Goal: Information Seeking & Learning: Learn about a topic

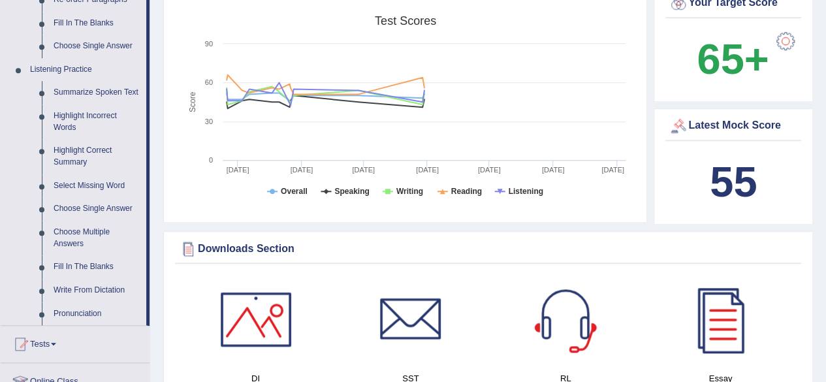
scroll to position [505, 0]
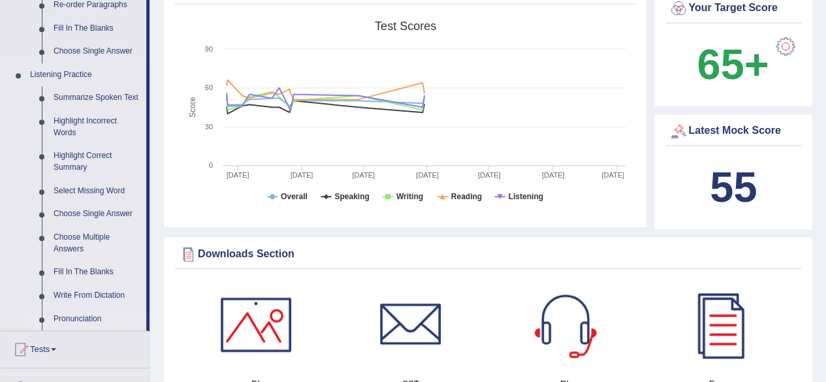
click at [75, 316] on link "Pronunciation" at bounding box center [97, 318] width 99 height 23
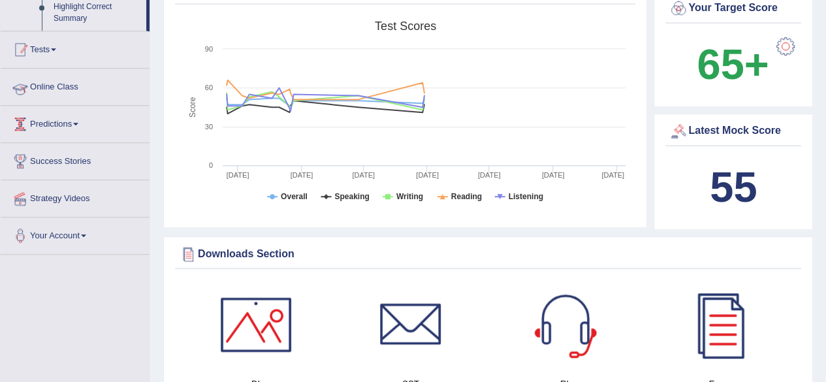
scroll to position [216, 0]
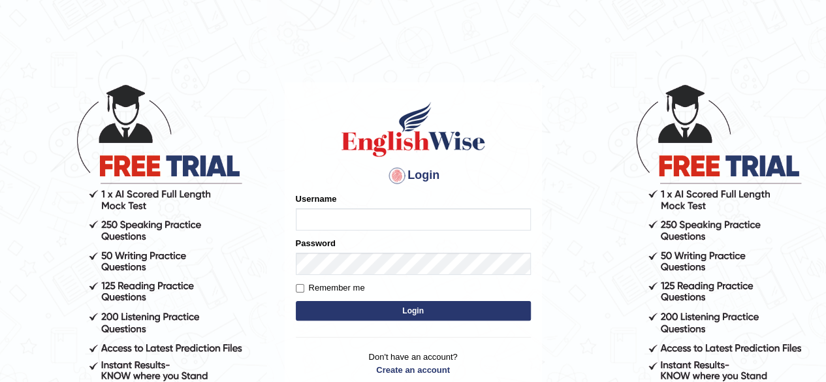
type input "benetta_parramatta"
click at [420, 309] on button "Login" at bounding box center [413, 311] width 235 height 20
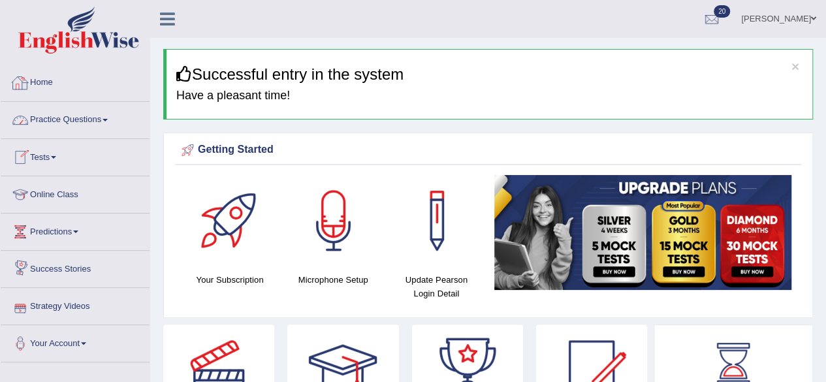
click at [87, 119] on link "Practice Questions" at bounding box center [75, 118] width 149 height 33
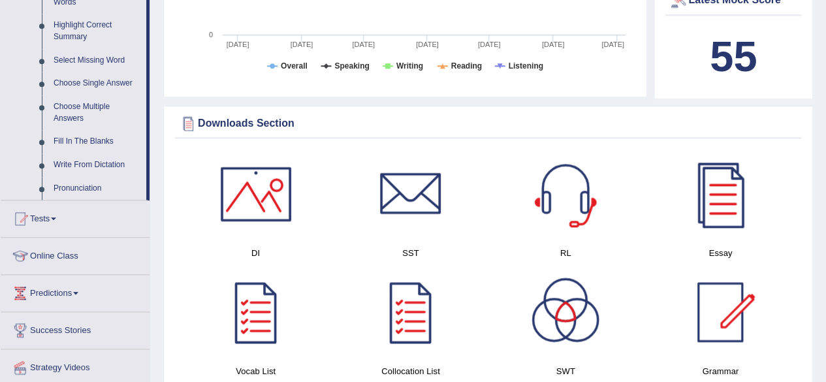
scroll to position [633, 0]
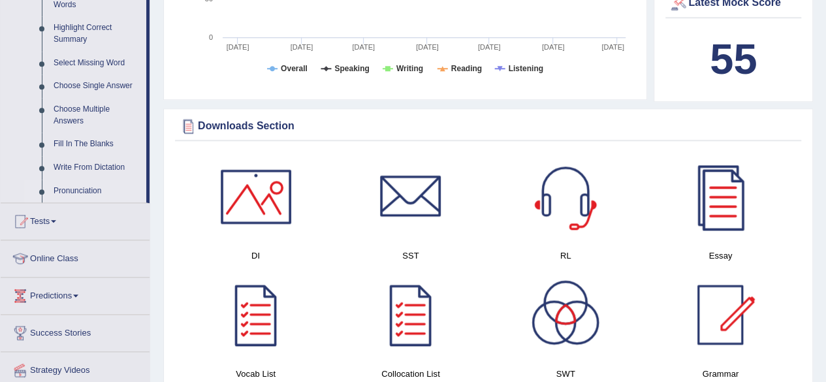
click at [74, 185] on link "Pronunciation" at bounding box center [97, 190] width 99 height 23
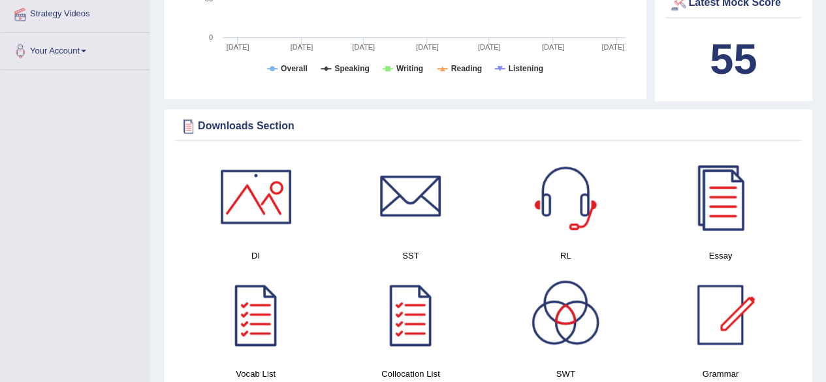
scroll to position [364, 0]
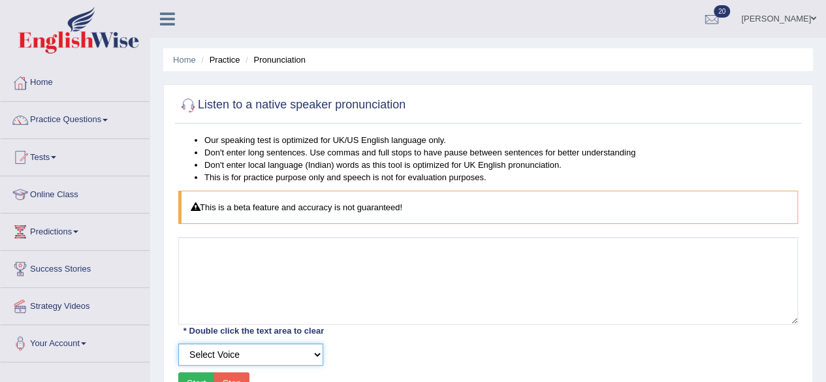
click at [317, 353] on select "Select Voice UK English Female UK English Male" at bounding box center [250, 354] width 145 height 22
click at [178, 343] on select "Select Voice UK English Female UK English Male" at bounding box center [250, 354] width 145 height 22
click at [317, 352] on select "Select Voice UK English Female UK English Male" at bounding box center [250, 354] width 145 height 22
select select "0"
click at [178, 343] on select "Select Voice UK English Female UK English Male" at bounding box center [250, 354] width 145 height 22
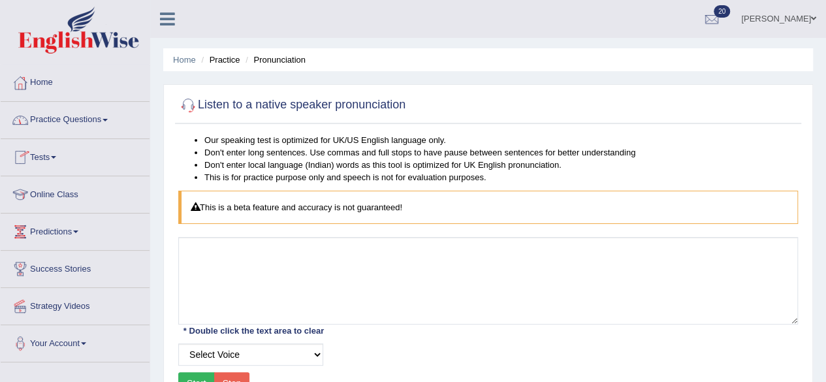
click at [114, 117] on link "Practice Questions" at bounding box center [75, 118] width 149 height 33
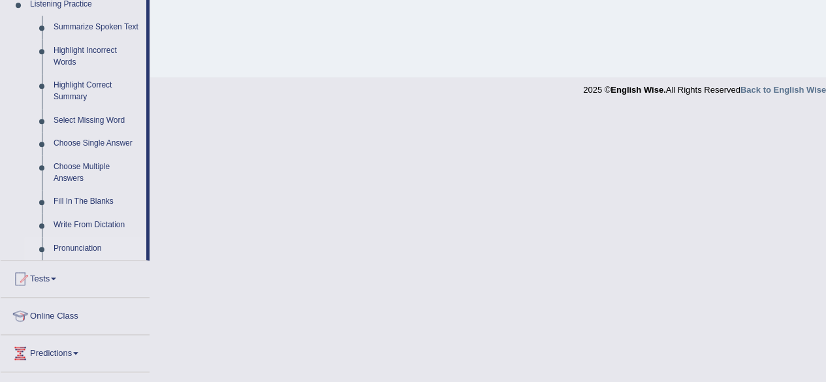
scroll to position [574, 0]
click at [105, 225] on link "Write From Dictation" at bounding box center [97, 226] width 99 height 23
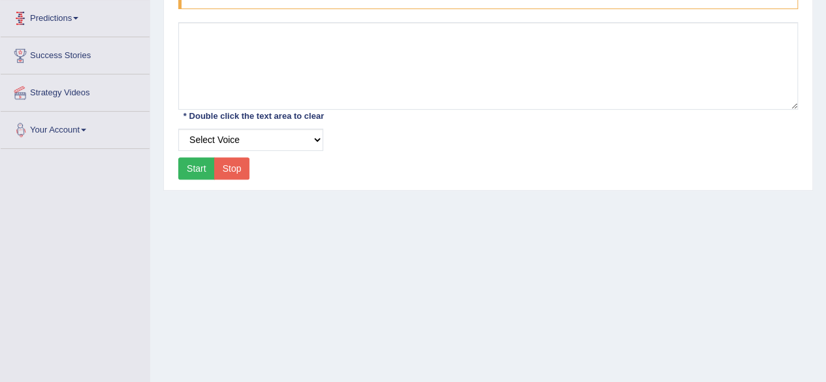
scroll to position [179, 0]
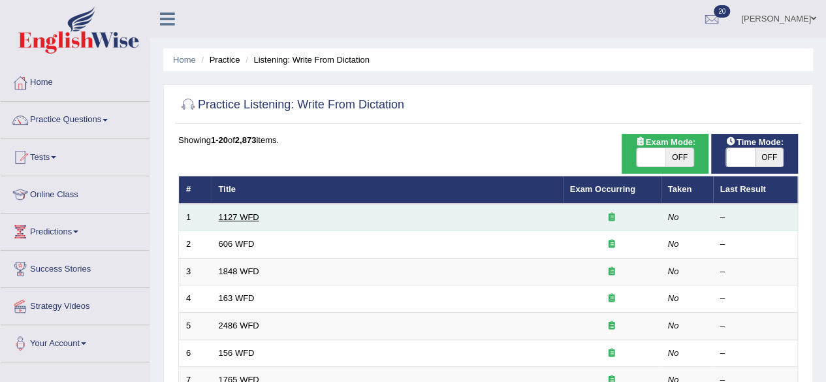
click at [238, 217] on link "1127 WFD" at bounding box center [239, 217] width 40 height 10
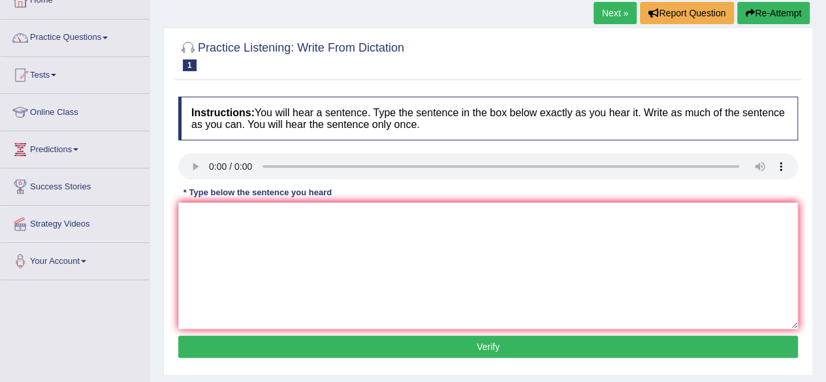
scroll to position [97, 0]
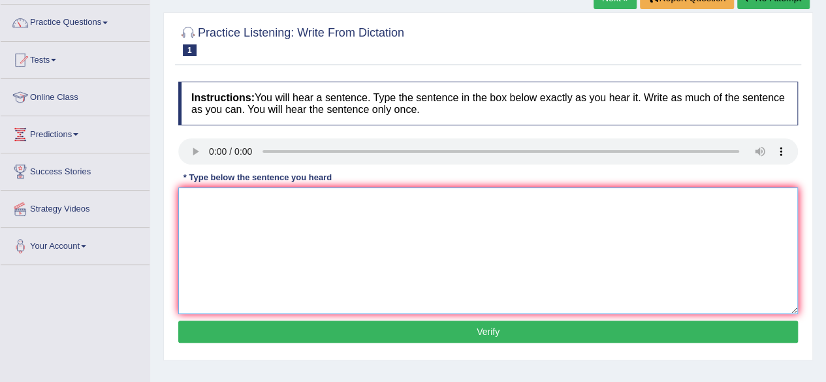
click at [225, 213] on textarea at bounding box center [487, 250] width 619 height 127
type textarea "a"
click at [199, 198] on textarea "A university degreed is a requrement to enter many section." at bounding box center [487, 250] width 619 height 127
click at [268, 196] on textarea "A university degreed is a requrement to enter many section." at bounding box center [487, 250] width 619 height 127
type textarea "A university degree is a requrement to enter many section."
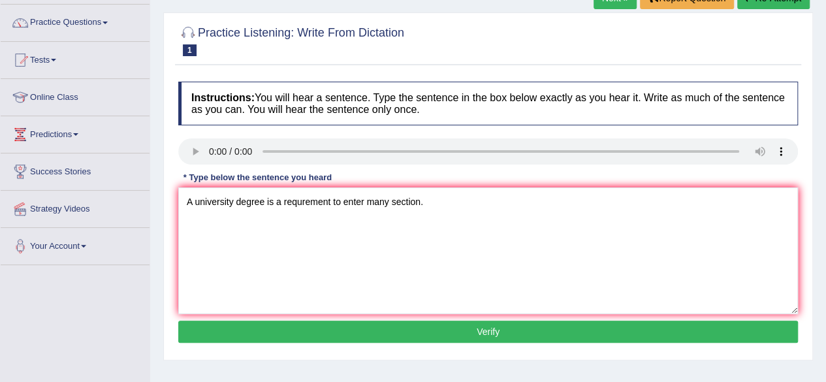
click at [496, 322] on button "Verify" at bounding box center [487, 331] width 619 height 22
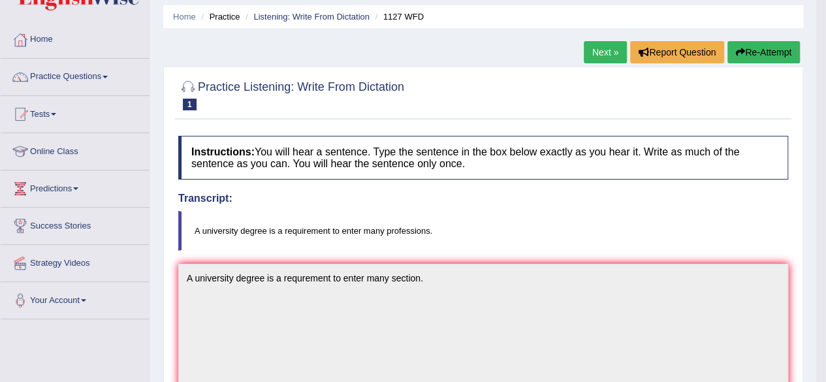
scroll to position [0, 0]
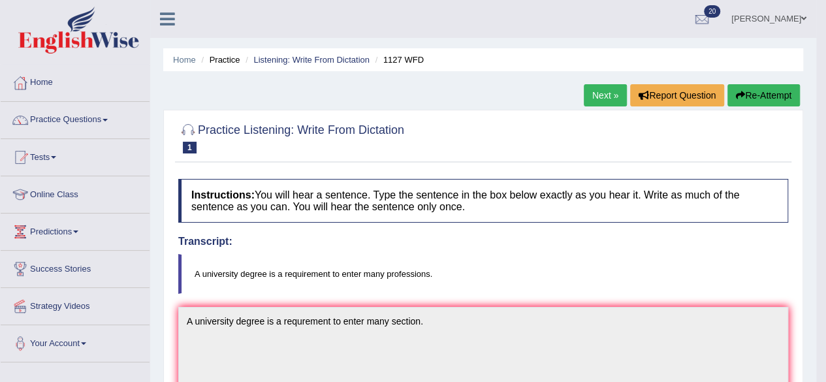
click at [596, 96] on link "Next »" at bounding box center [604, 95] width 43 height 22
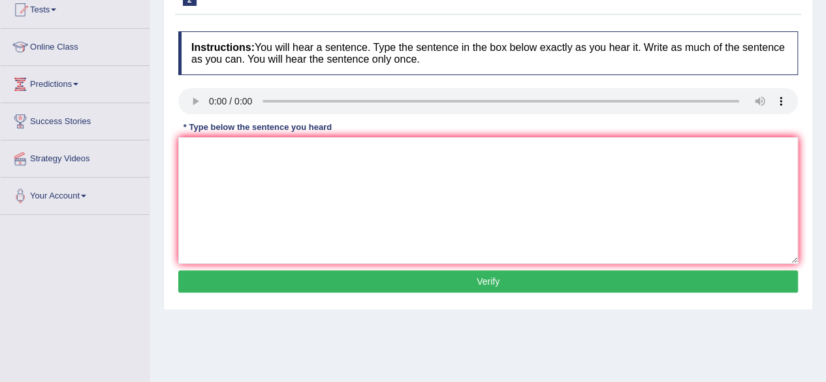
scroll to position [146, 0]
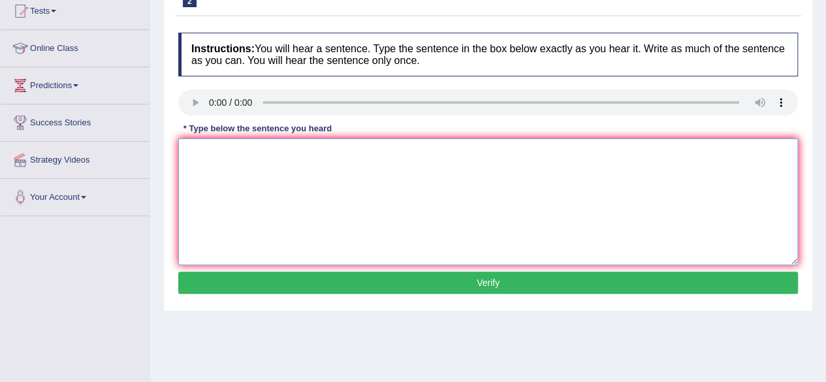
click at [206, 150] on textarea at bounding box center [487, 201] width 619 height 127
click at [337, 147] on textarea "Student will study the litter to an agen Gre" at bounding box center [487, 201] width 619 height 127
click at [309, 149] on textarea "Student will study the litter to ancient Gre" at bounding box center [487, 201] width 619 height 127
click at [352, 149] on textarea "Student will study the litter to ancient Gre" at bounding box center [487, 201] width 619 height 127
click at [302, 149] on textarea "Student will study the litter to ancient Greece." at bounding box center [487, 201] width 619 height 127
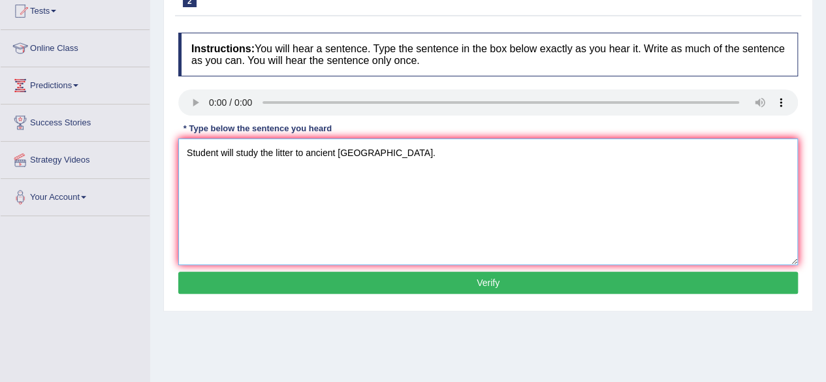
click at [302, 149] on textarea "Student will study the litter to ancient Greece." at bounding box center [487, 201] width 619 height 127
type textarea "Student will study the litter to an ancient Greece."
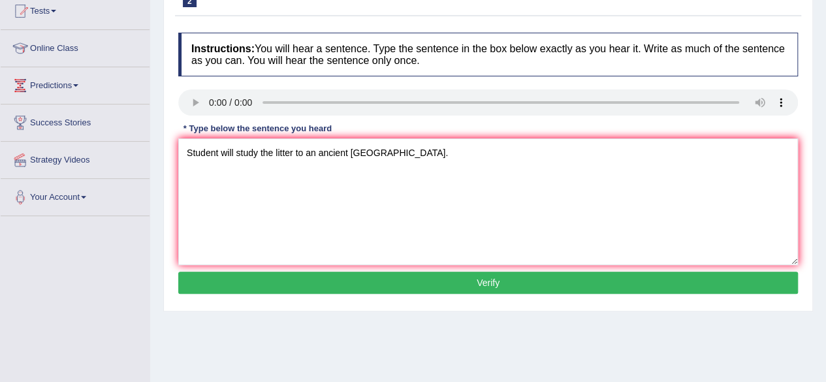
click at [441, 273] on button "Verify" at bounding box center [487, 282] width 619 height 22
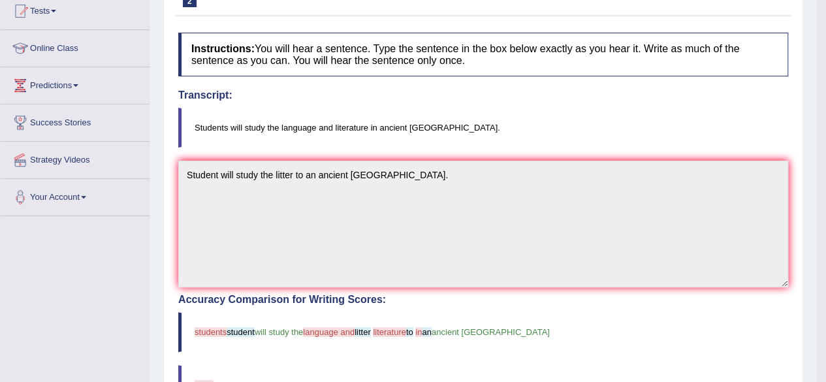
scroll to position [0, 0]
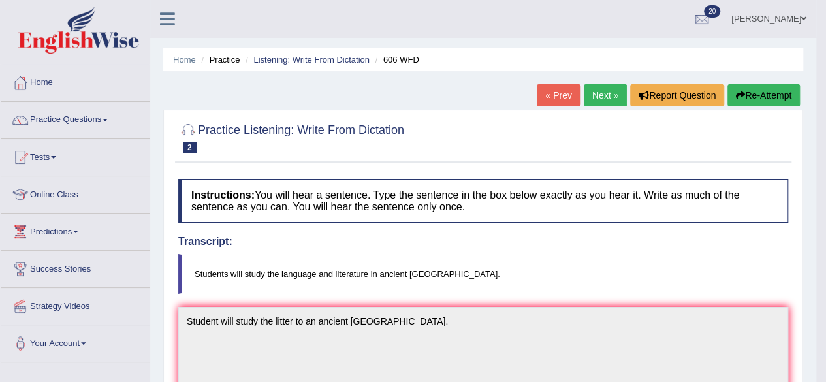
click at [598, 91] on link "Next »" at bounding box center [604, 95] width 43 height 22
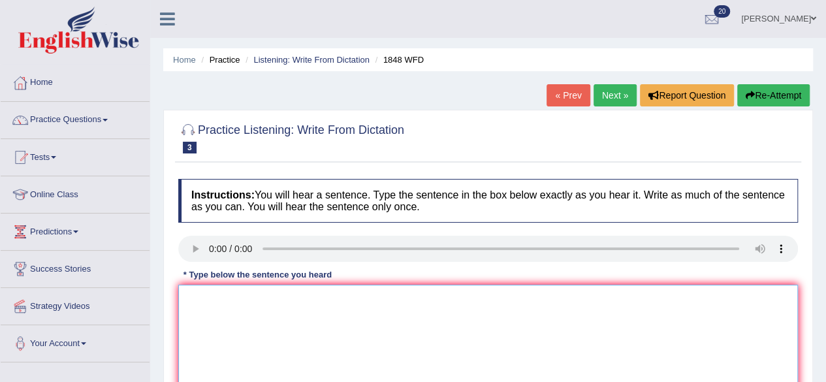
click at [194, 337] on textarea at bounding box center [487, 348] width 619 height 127
click at [337, 295] on textarea "Students must provide a viled adentivication to enter this cours." at bounding box center [487, 348] width 619 height 127
click at [437, 296] on textarea "Students must provide a viled adentification to enter this cours." at bounding box center [487, 348] width 619 height 127
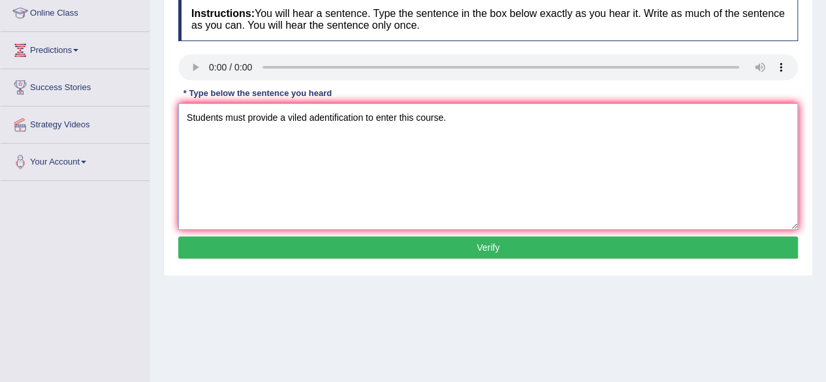
scroll to position [180, 0]
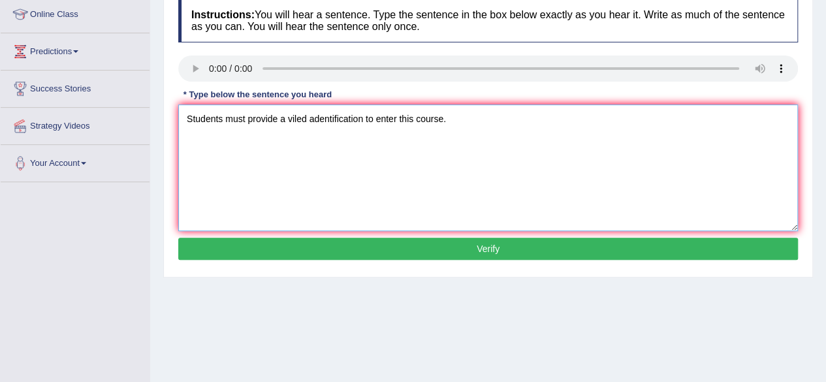
type textarea "Students must provide a viled adentification to enter this course."
click at [715, 242] on button "Verify" at bounding box center [487, 249] width 619 height 22
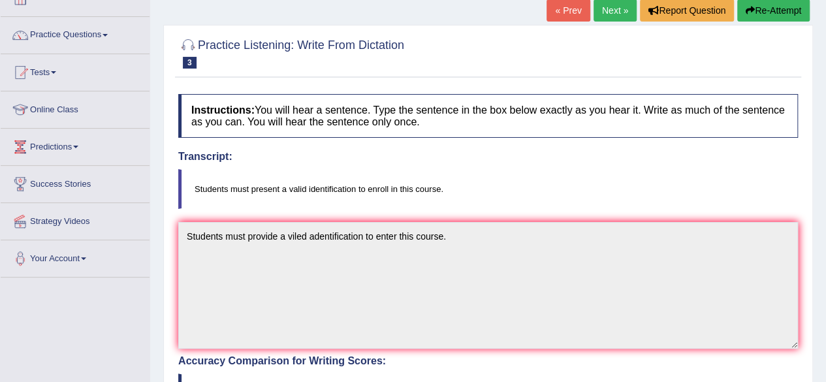
scroll to position [0, 0]
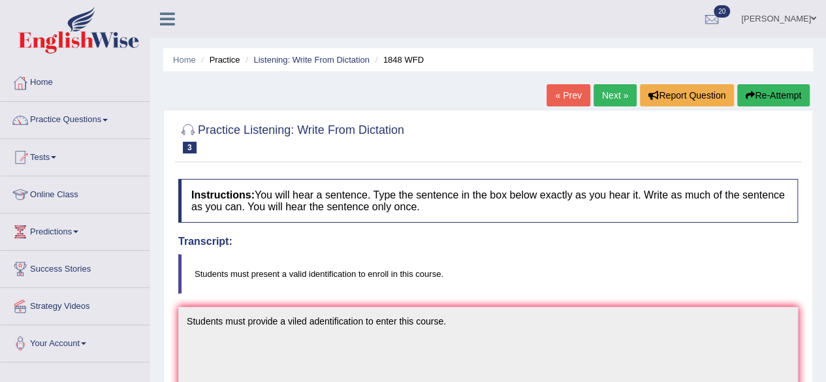
click at [603, 93] on link "Next »" at bounding box center [614, 95] width 43 height 22
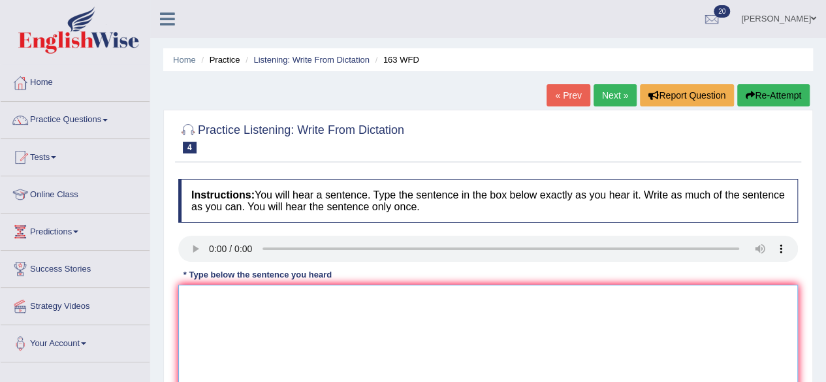
click at [188, 299] on textarea at bounding box center [487, 348] width 619 height 127
click at [280, 298] on textarea "A number of asignment will be submitted to the confrence." at bounding box center [487, 348] width 619 height 127
click at [401, 297] on textarea "A number of asignments will be submitted to the confrence." at bounding box center [487, 348] width 619 height 127
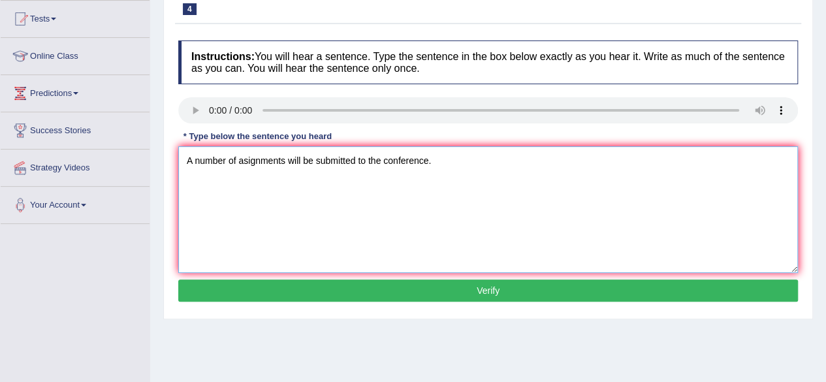
scroll to position [140, 0]
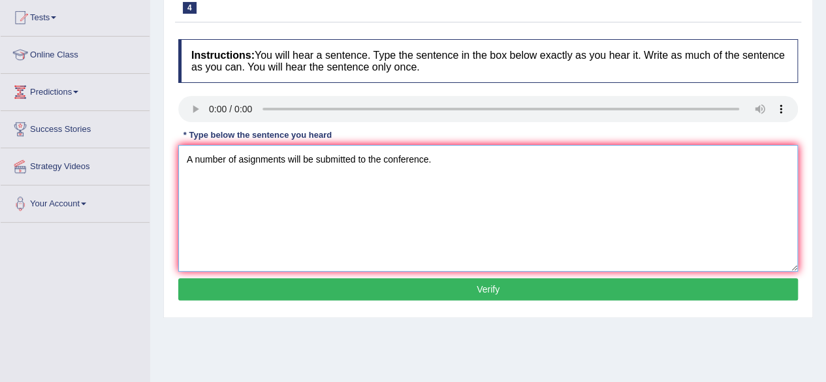
type textarea "A number of asignments will be submitted to the conference."
click at [741, 289] on button "Verify" at bounding box center [487, 289] width 619 height 22
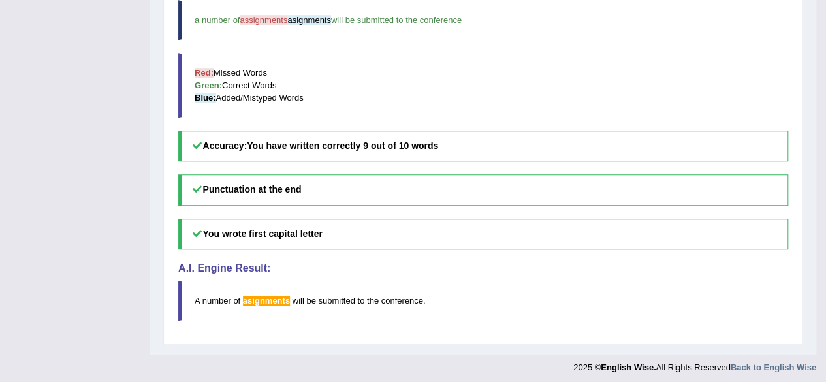
scroll to position [0, 0]
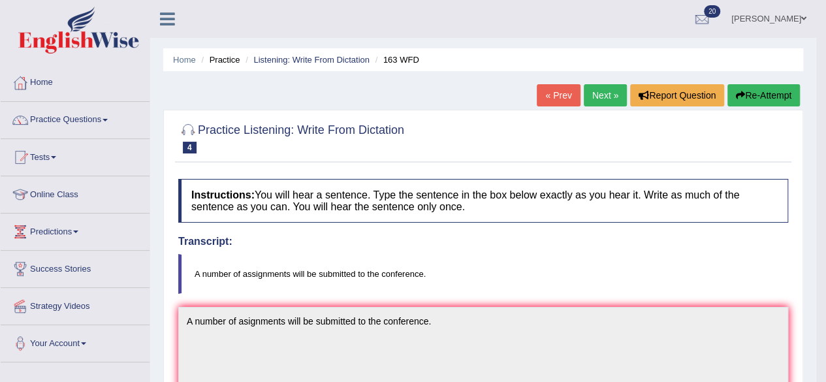
click at [601, 91] on link "Next »" at bounding box center [604, 95] width 43 height 22
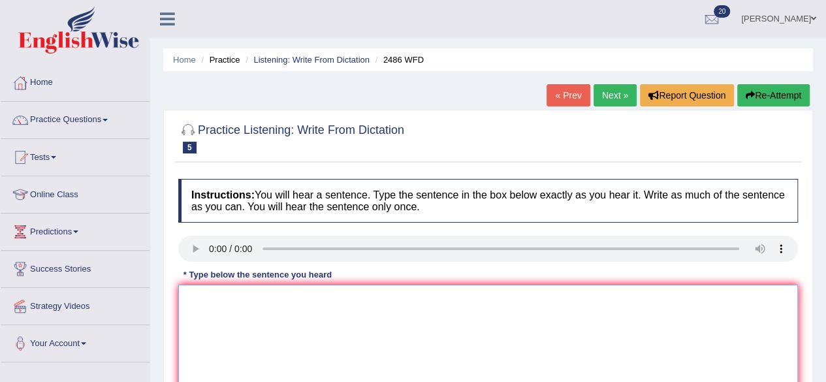
click at [217, 300] on textarea at bounding box center [487, 348] width 619 height 127
click at [217, 298] on textarea "It is quet clear that our facial expressions are diffrent arount the world." at bounding box center [487, 348] width 619 height 127
click at [216, 296] on textarea "It is quit clear that our facial expressions are diffrent arount the world." at bounding box center [487, 348] width 619 height 127
click at [219, 296] on textarea "It is quit clear that our facial expressions are diffrent arount the world." at bounding box center [487, 348] width 619 height 127
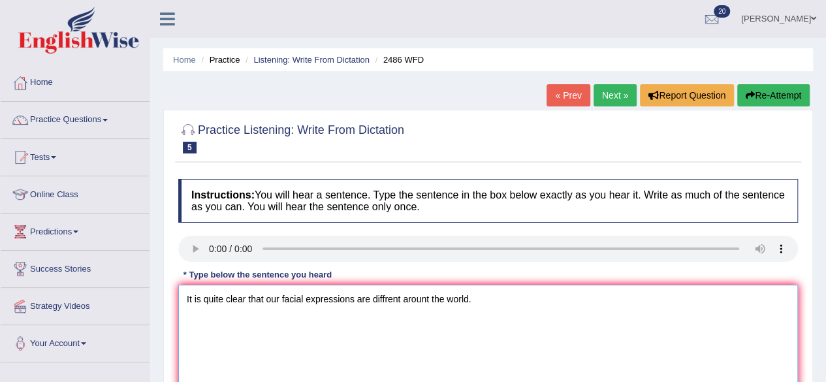
click at [385, 296] on textarea "It is quite clear that our facial expressions are diffrent arount the world." at bounding box center [487, 348] width 619 height 127
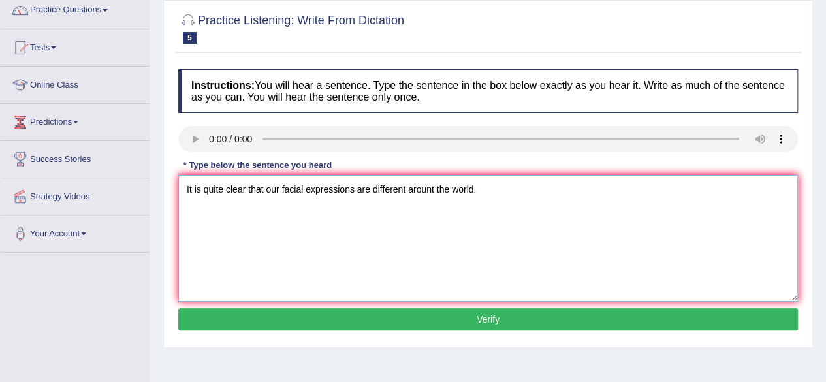
scroll to position [109, 0]
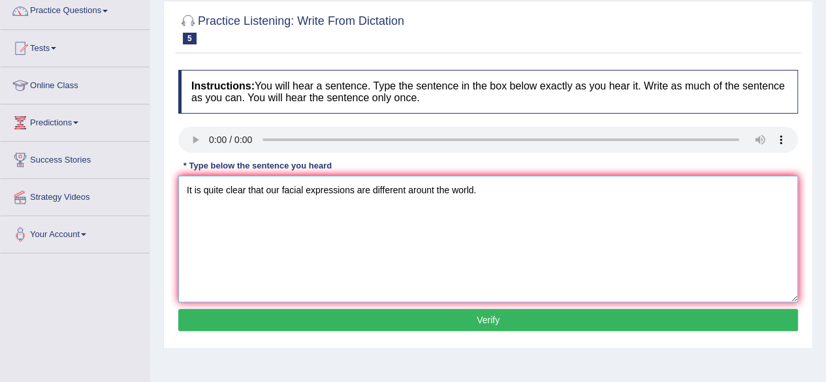
type textarea "It is quite clear that our facial expressions are different arount the world."
click at [714, 322] on button "Verify" at bounding box center [487, 320] width 619 height 22
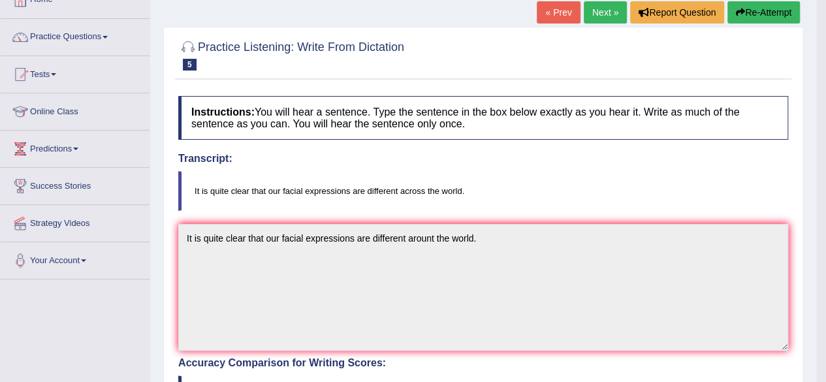
scroll to position [0, 0]
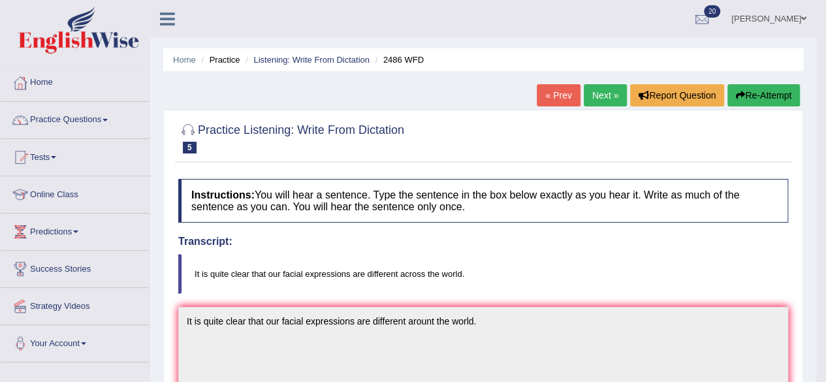
click at [594, 88] on link "Next »" at bounding box center [604, 95] width 43 height 22
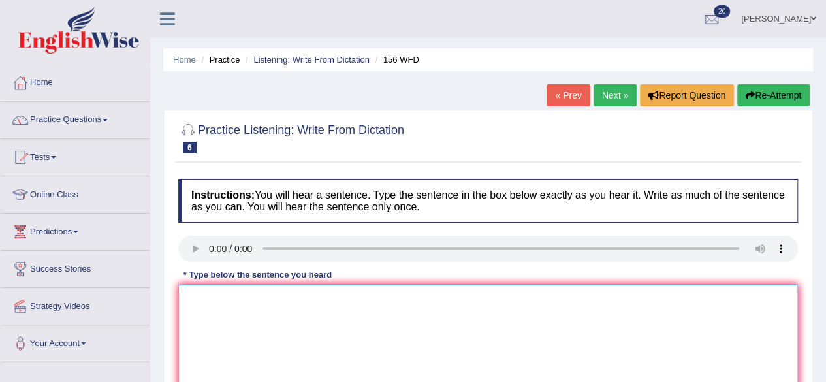
click at [204, 298] on textarea at bounding box center [487, 348] width 619 height 127
click at [346, 298] on textarea "All of your asignments are due by tommorow." at bounding box center [487, 348] width 619 height 127
click at [343, 297] on textarea "All of your asignments are due by tomorow." at bounding box center [487, 348] width 619 height 127
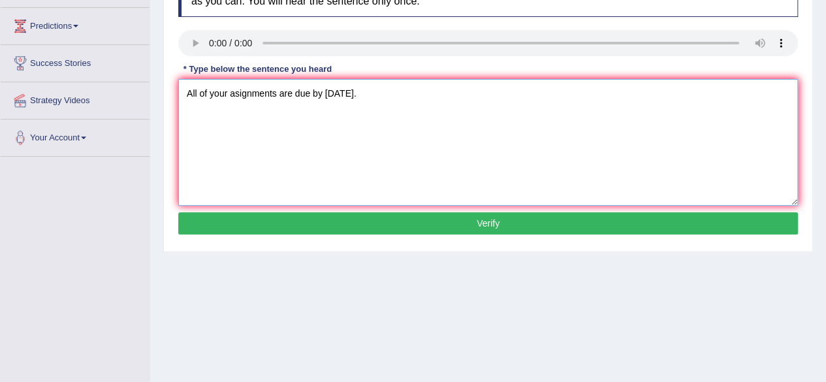
scroll to position [204, 0]
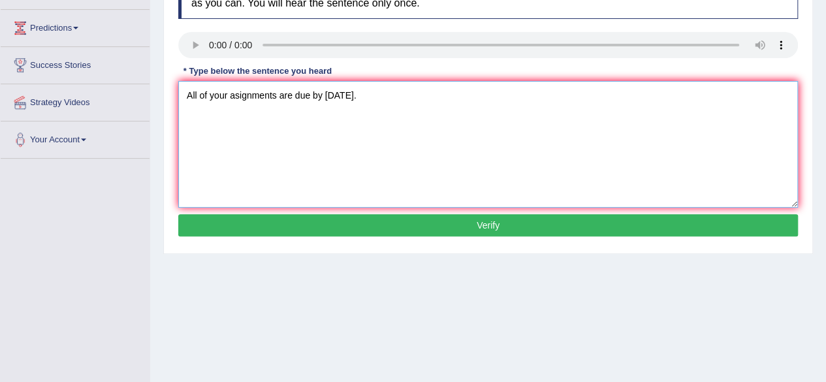
type textarea "All of your asignments are due by tomorrow."
click at [743, 214] on button "Verify" at bounding box center [487, 225] width 619 height 22
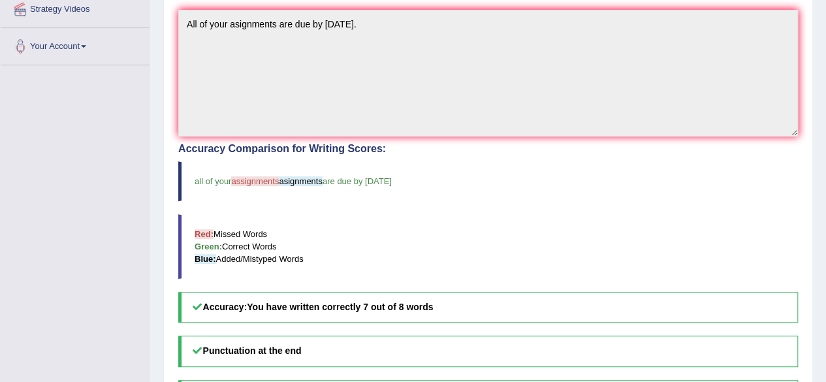
scroll to position [0, 0]
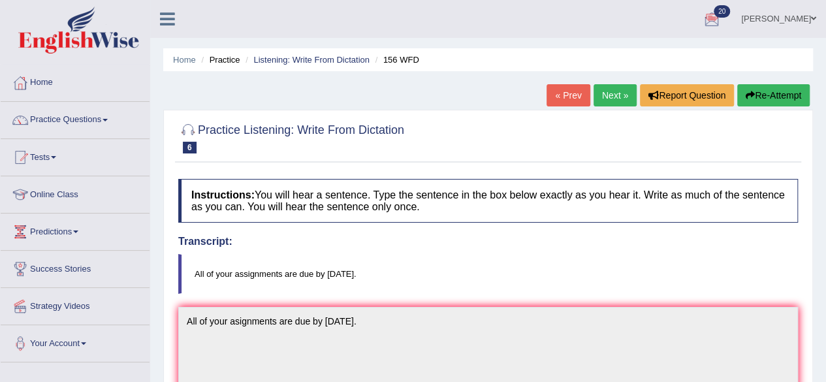
click at [615, 93] on link "Next »" at bounding box center [614, 95] width 43 height 22
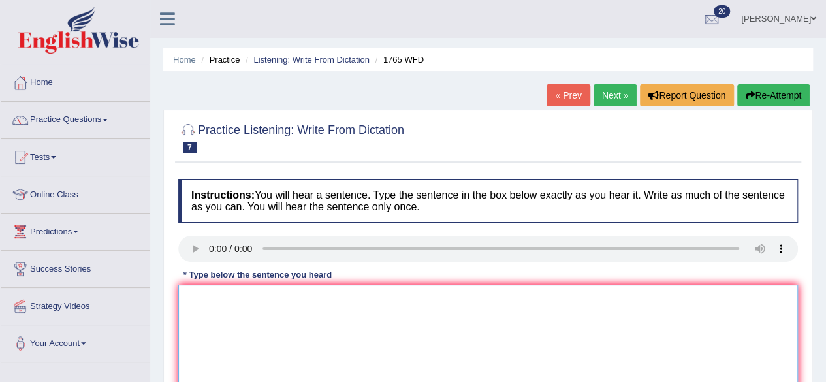
click at [209, 289] on textarea at bounding box center [487, 348] width 619 height 127
click at [219, 297] on textarea "Aplicatio forms for sharing accomondation must be completed two months in advan…" at bounding box center [487, 348] width 619 height 127
click at [197, 297] on textarea "Aplications forms for sharing accomondation must be completed two months in adv…" at bounding box center [487, 348] width 619 height 127
click at [235, 302] on textarea "Applications forms for sharing accomondation must be completed two months in ad…" at bounding box center [487, 348] width 619 height 127
click at [332, 298] on textarea "Application forms for sharing accomondation must be completed two months in adv…" at bounding box center [487, 348] width 619 height 127
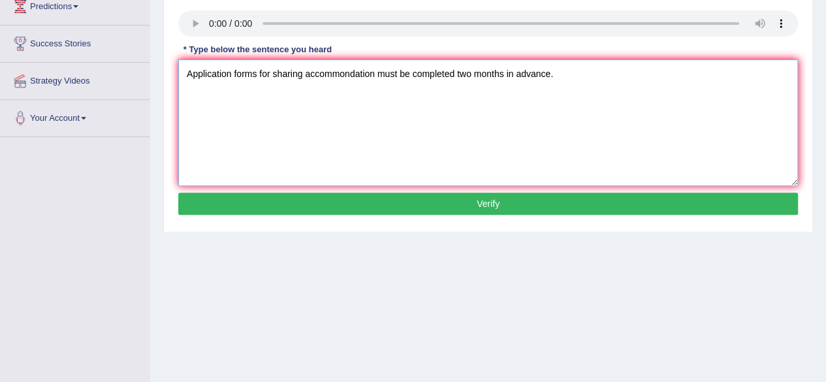
scroll to position [224, 0]
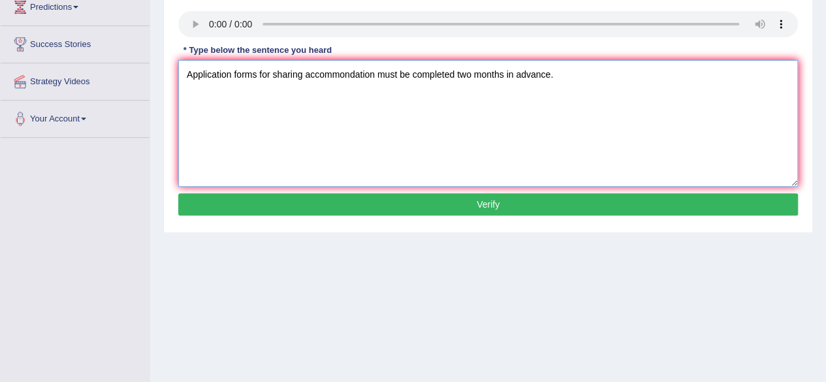
type textarea "Application forms for sharing accommondation must be completed two months in ad…"
click at [737, 202] on button "Verify" at bounding box center [487, 204] width 619 height 22
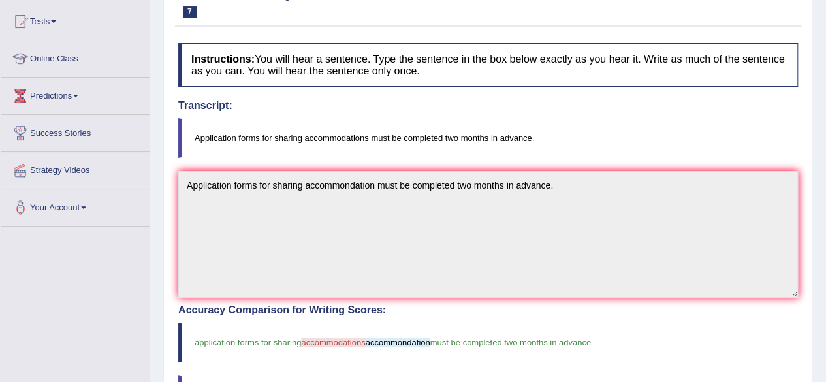
scroll to position [0, 0]
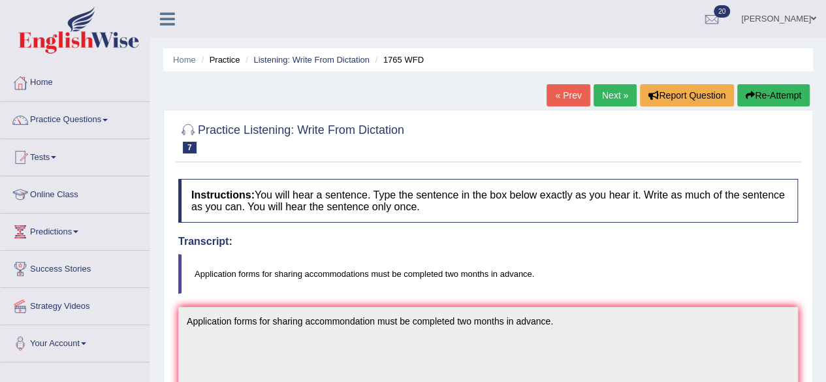
click at [610, 92] on link "Next »" at bounding box center [614, 95] width 43 height 22
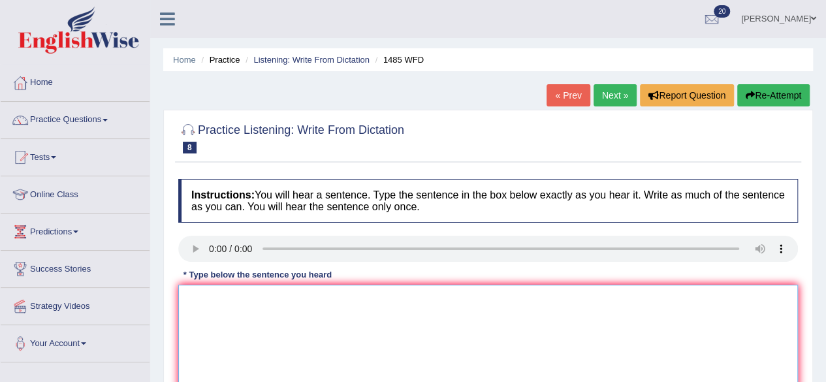
click at [195, 313] on textarea at bounding box center [487, 348] width 619 height 127
click at [305, 296] on textarea "foce work give students the" at bounding box center [487, 348] width 619 height 127
click at [372, 294] on textarea "foce work give students the changes to ter" at bounding box center [487, 348] width 619 height 127
click at [189, 293] on textarea "foce work give students the changes to ter explore the subjusts." at bounding box center [487, 348] width 619 height 127
click at [196, 297] on textarea "Foce work give students the changes to ter explore the subjusts." at bounding box center [487, 348] width 619 height 127
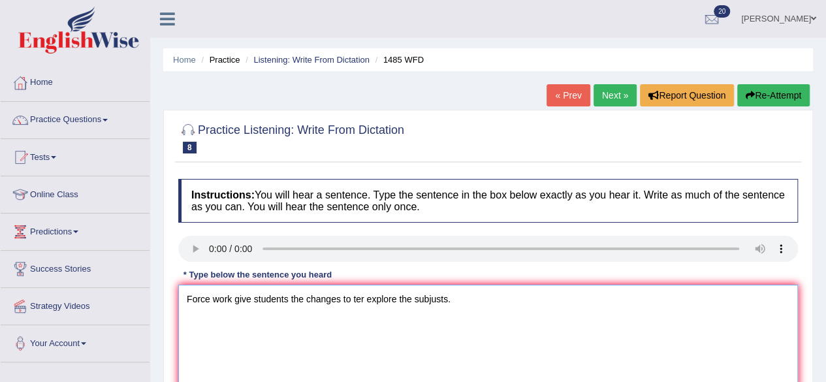
click at [230, 298] on textarea "Force work give students the changes to ter explore the subjusts." at bounding box center [487, 348] width 619 height 127
click at [359, 294] on textarea "Force works give students the changes to ter explore the subjusts." at bounding box center [487, 348] width 619 height 127
click at [374, 295] on textarea "Force works give students the changes to ther explore the subjusts." at bounding box center [487, 348] width 619 height 127
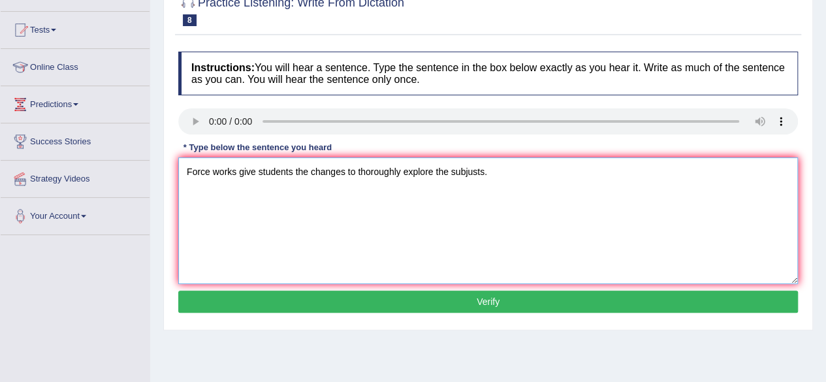
scroll to position [125, 0]
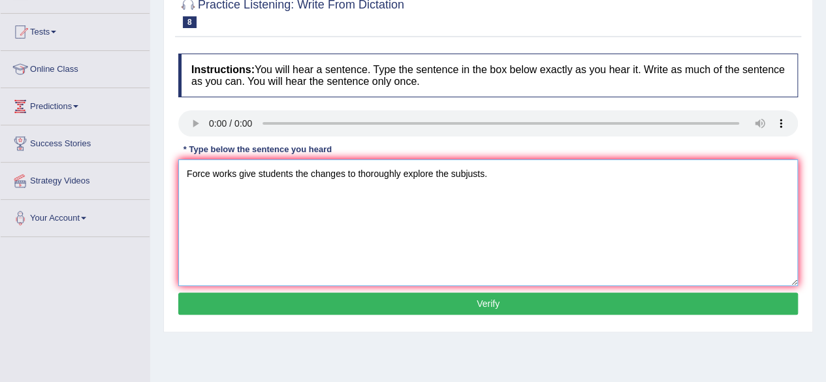
type textarea "Force works give students the changes to thoroughly explore the subjusts."
click at [686, 300] on button "Verify" at bounding box center [487, 303] width 619 height 22
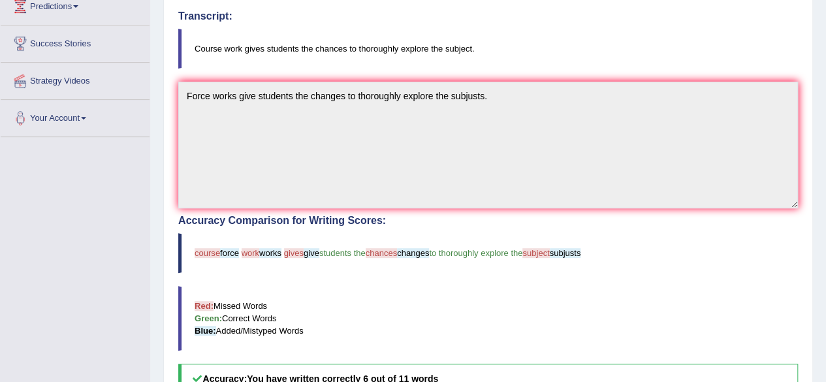
scroll to position [0, 0]
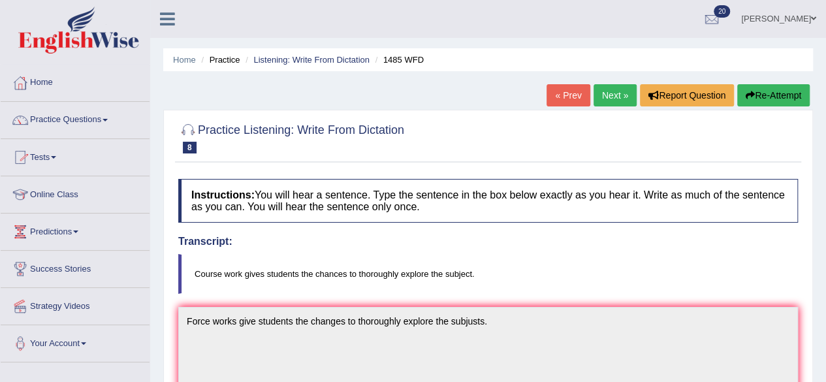
click at [114, 118] on link "Practice Questions" at bounding box center [75, 118] width 149 height 33
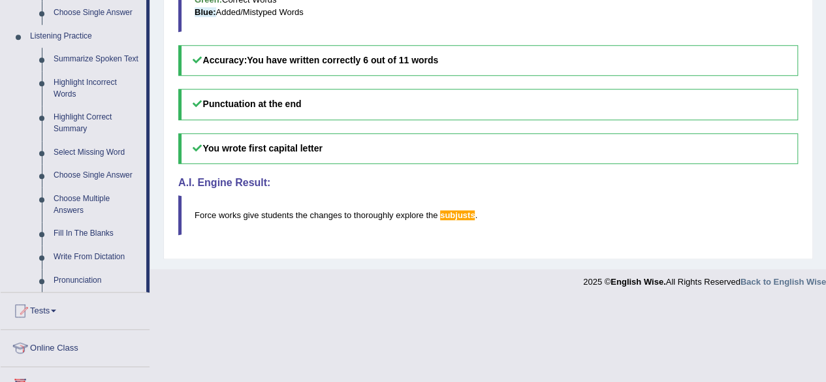
scroll to position [545, 0]
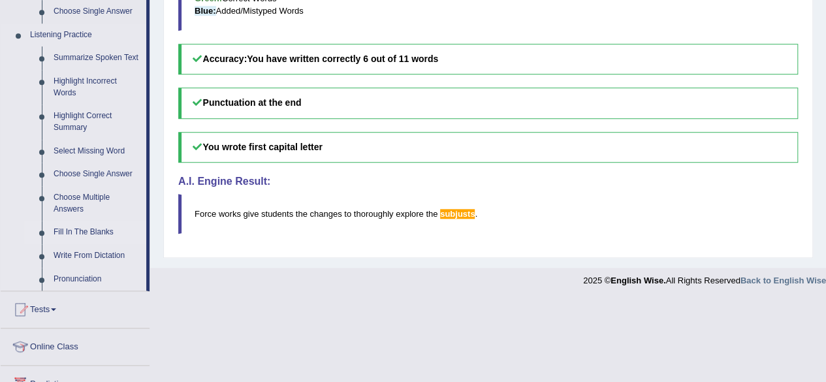
click at [102, 228] on link "Fill In The Blanks" at bounding box center [97, 232] width 99 height 23
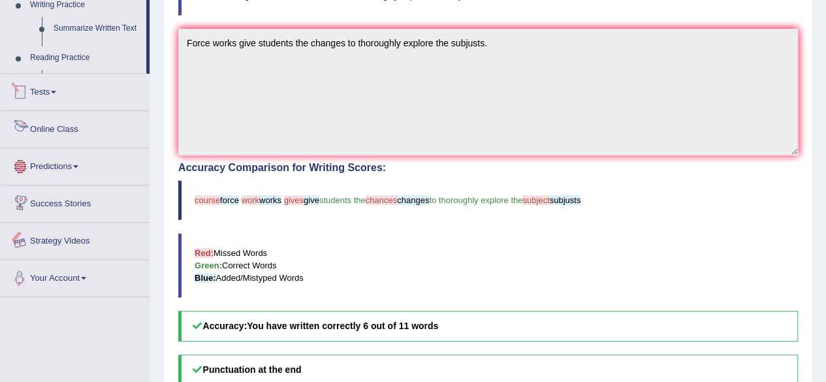
scroll to position [428, 0]
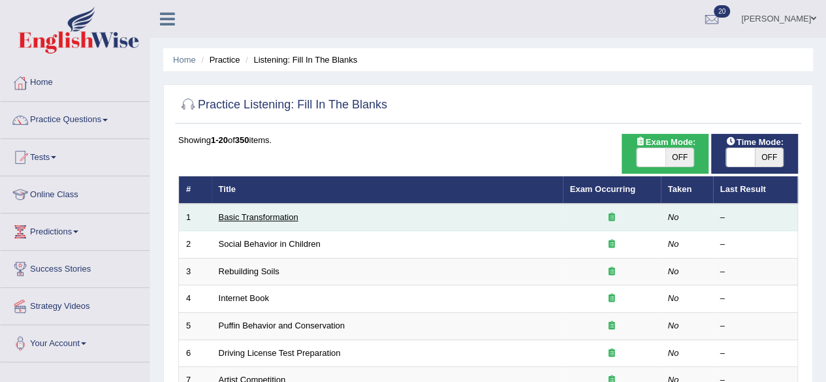
click at [245, 216] on link "Basic Transformation" at bounding box center [259, 217] width 80 height 10
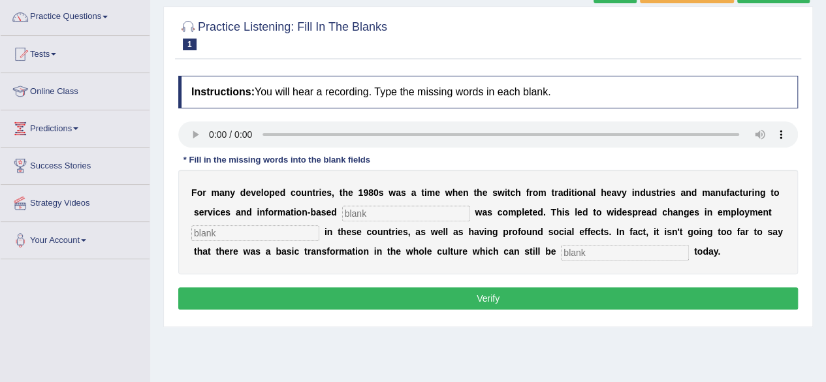
scroll to position [105, 0]
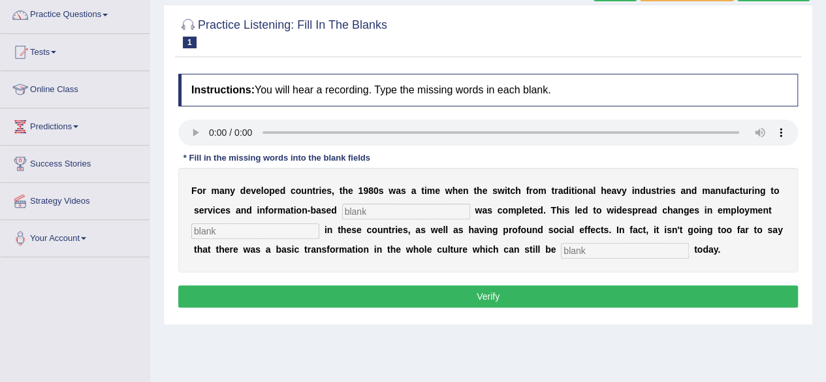
click at [363, 208] on input "text" at bounding box center [406, 212] width 128 height 16
type input "enterp"
click at [231, 229] on input "text" at bounding box center [255, 231] width 128 height 16
type input "pertun"
click at [587, 250] on input "text" at bounding box center [625, 251] width 128 height 16
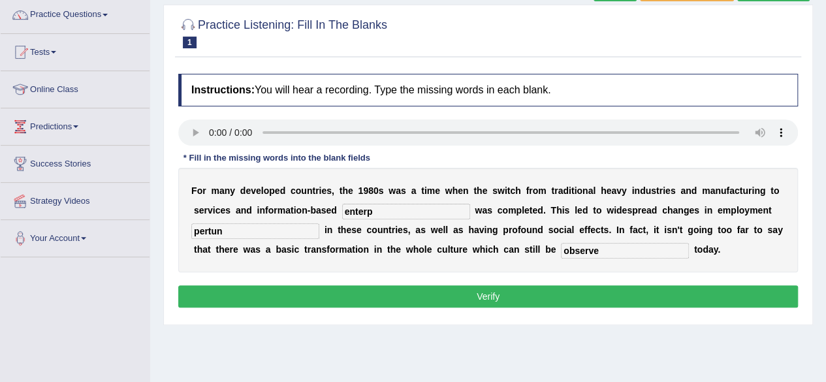
type input "observe"
click at [372, 209] on input "enterp" at bounding box center [406, 212] width 128 height 16
click at [382, 209] on input "enterprice" at bounding box center [406, 212] width 128 height 16
type input "enterprise"
click at [225, 228] on input "pertun" at bounding box center [255, 231] width 128 height 16
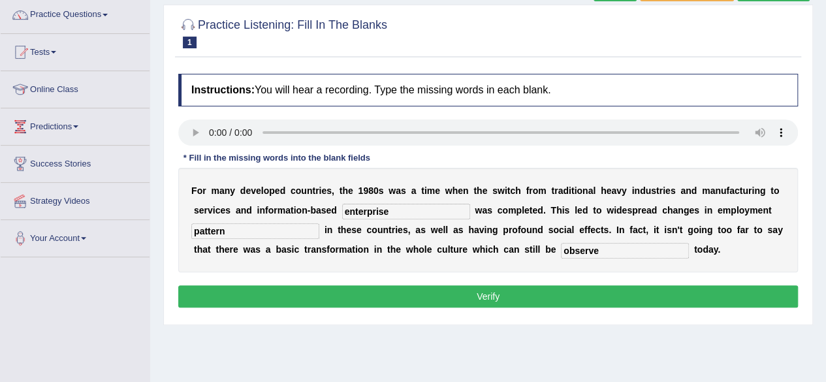
type input "pattern"
click at [442, 292] on button "Verify" at bounding box center [487, 296] width 619 height 22
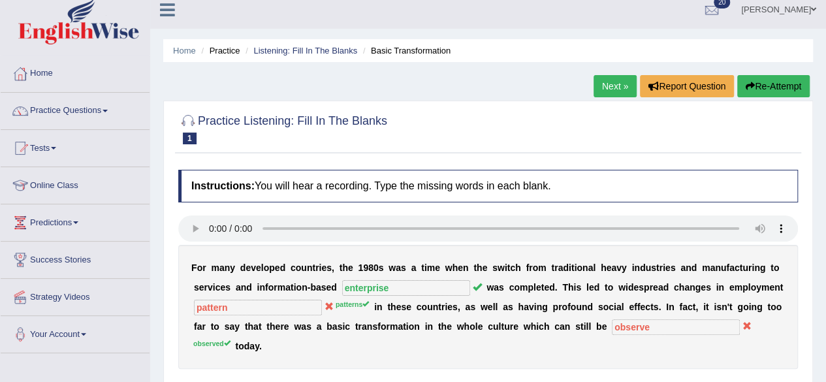
scroll to position [0, 0]
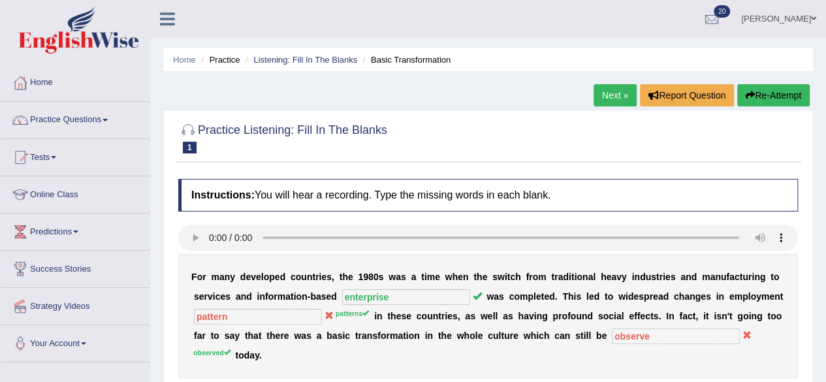
click at [607, 96] on link "Next »" at bounding box center [614, 95] width 43 height 22
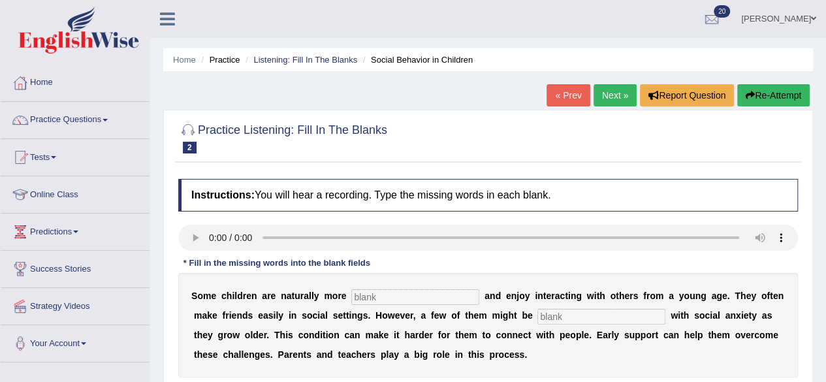
click at [387, 296] on input "text" at bounding box center [415, 297] width 128 height 16
type input "sociabl"
click at [563, 317] on input "text" at bounding box center [601, 317] width 128 height 16
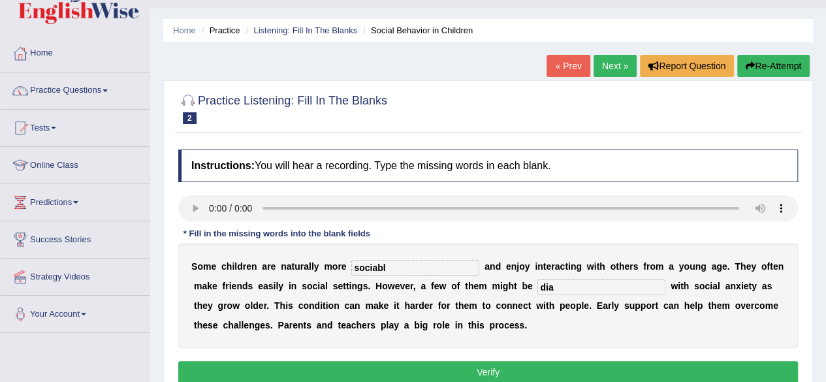
scroll to position [31, 0]
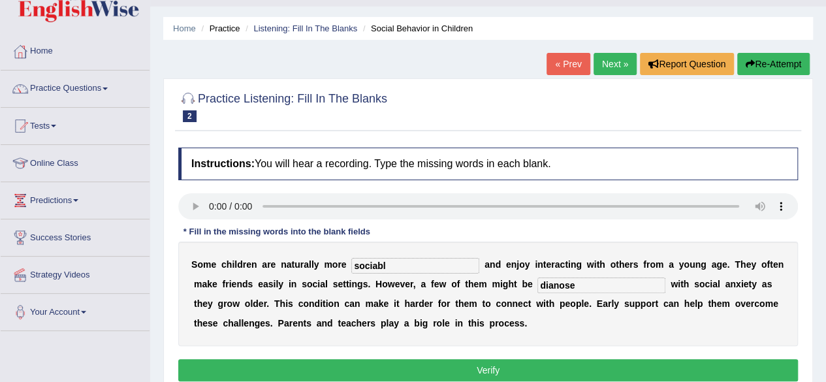
type input "dianose"
click at [385, 264] on input "sociabl" at bounding box center [415, 266] width 128 height 16
type input "sociable"
click at [552, 283] on input "dianose" at bounding box center [601, 285] width 128 height 16
click at [579, 281] on input "diagnose" at bounding box center [601, 285] width 128 height 16
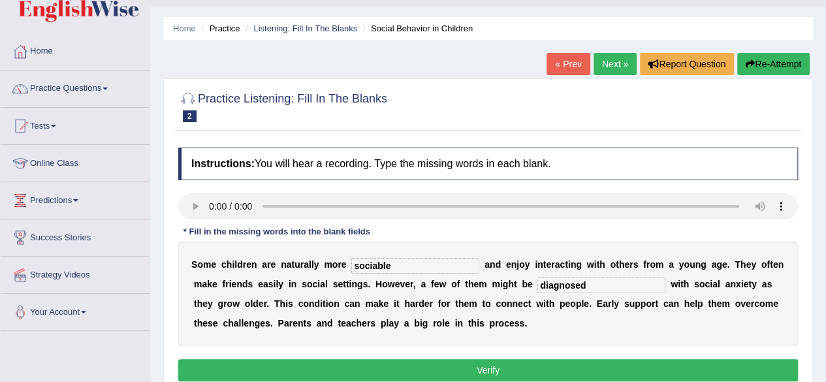
click at [585, 288] on input "diagnosed" at bounding box center [601, 285] width 128 height 16
type input "diagnose"
click at [503, 363] on button "Verify" at bounding box center [487, 370] width 619 height 22
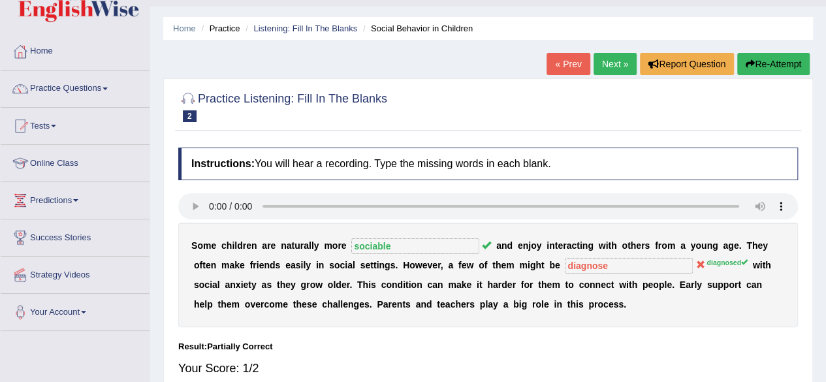
click at [610, 61] on link "Next »" at bounding box center [614, 64] width 43 height 22
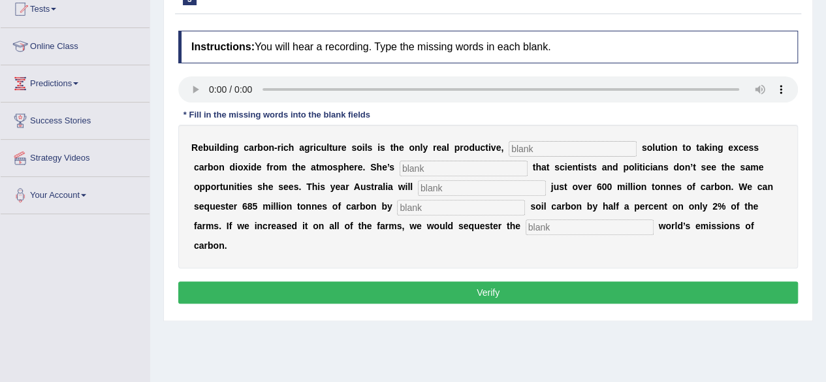
scroll to position [149, 0]
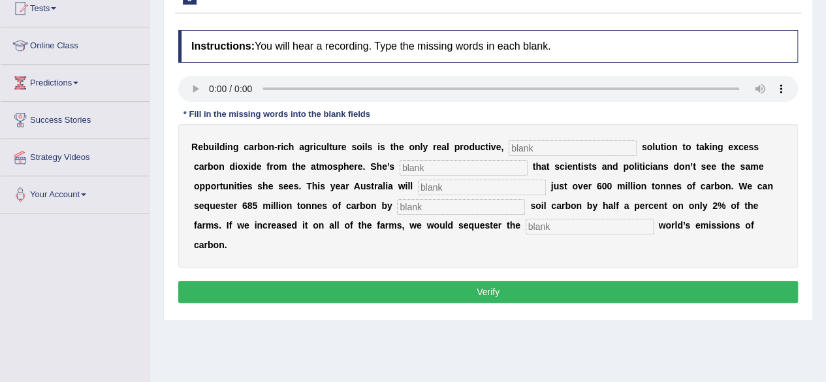
click at [534, 146] on input "text" at bounding box center [572, 148] width 128 height 16
type input "perment"
click at [417, 166] on input "text" at bounding box center [463, 168] width 128 height 16
type input "frustr"
click at [429, 190] on input "text" at bounding box center [482, 187] width 128 height 16
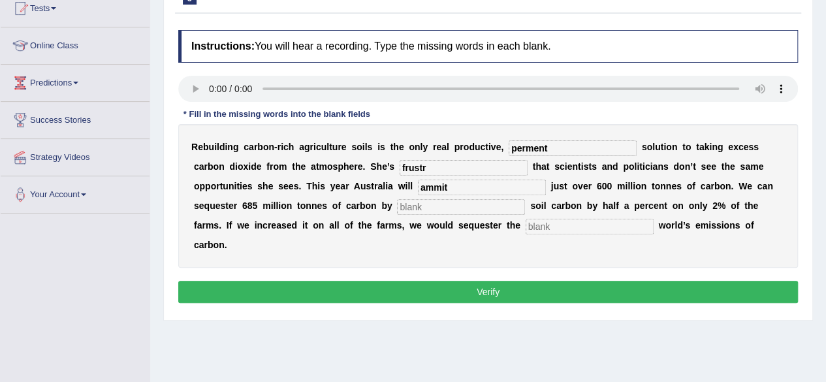
type input "ammit"
click at [426, 209] on input "text" at bounding box center [461, 207] width 128 height 16
type input "incress"
click at [556, 221] on input "text" at bounding box center [589, 227] width 128 height 16
type input "c"
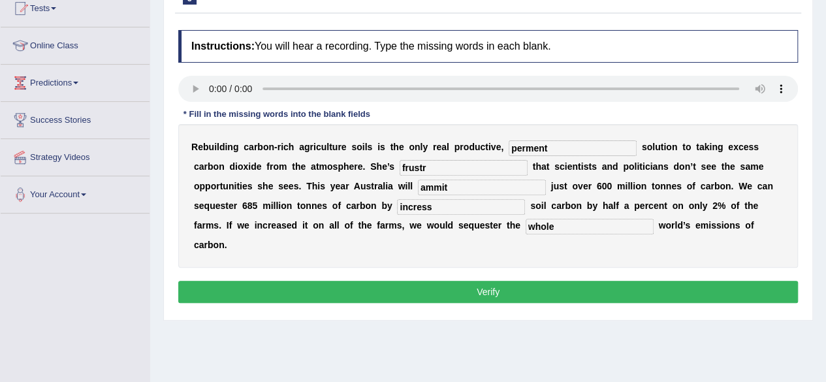
type input "whole"
click at [432, 209] on input "incress" at bounding box center [461, 207] width 128 height 16
type input "incressing"
click at [428, 164] on input "frustr" at bounding box center [463, 168] width 128 height 16
type input "frustrated"
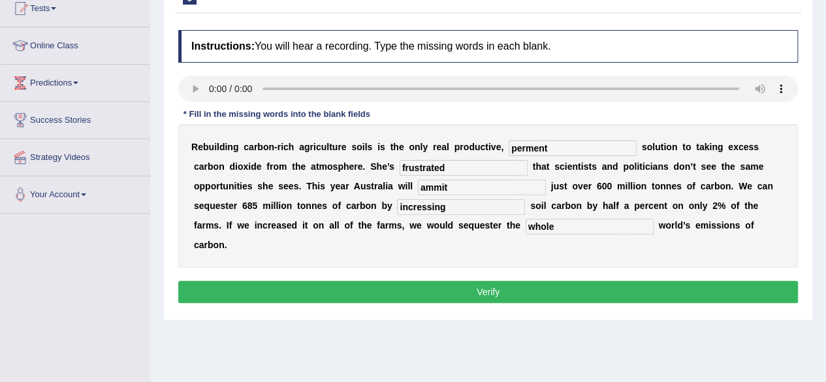
click at [548, 146] on input "perment" at bounding box center [572, 148] width 128 height 16
click at [550, 145] on input "perment" at bounding box center [572, 148] width 128 height 16
click at [536, 146] on input "permentant" at bounding box center [572, 148] width 128 height 16
click at [550, 146] on input "permantant" at bounding box center [572, 148] width 128 height 16
click at [544, 144] on input "permant" at bounding box center [572, 148] width 128 height 16
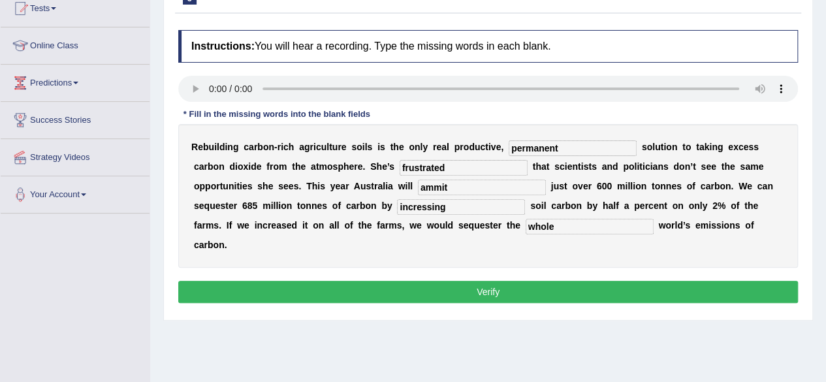
type input "permanent"
click at [431, 186] on input "ammit" at bounding box center [482, 187] width 128 height 16
type input "admit"
click at [423, 204] on input "incressing" at bounding box center [461, 207] width 128 height 16
click at [427, 206] on input "incresasing" at bounding box center [461, 207] width 128 height 16
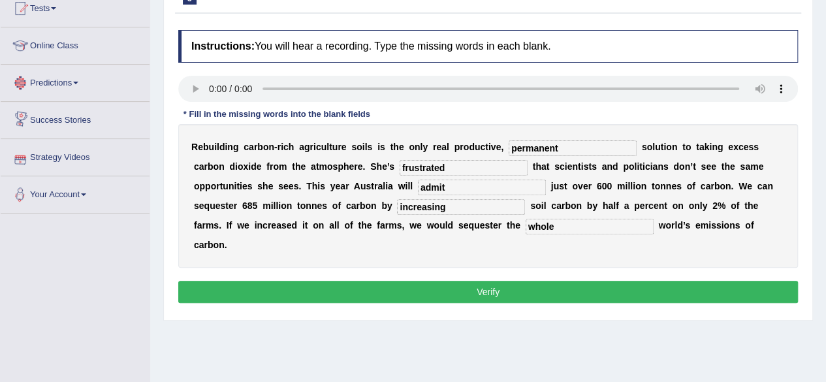
type input "increasing"
click at [448, 287] on button "Verify" at bounding box center [487, 292] width 619 height 22
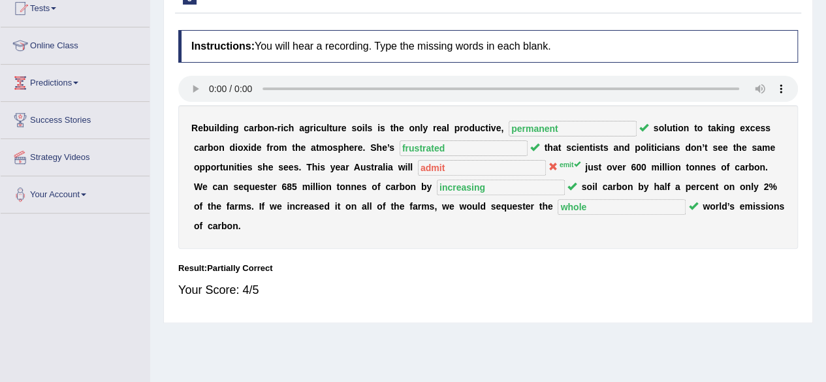
scroll to position [0, 0]
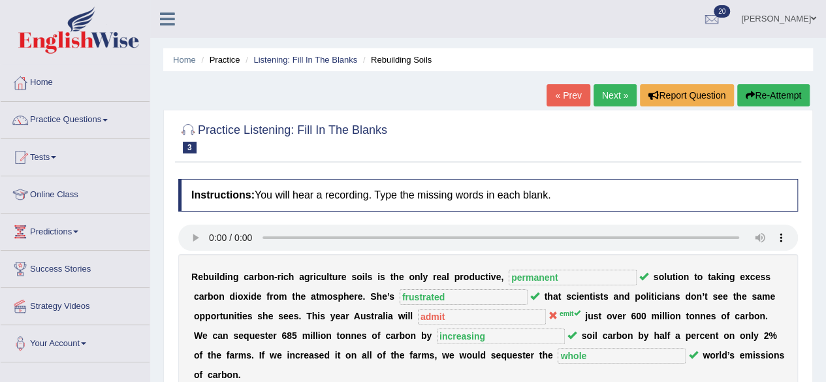
click at [104, 119] on link "Practice Questions" at bounding box center [75, 118] width 149 height 33
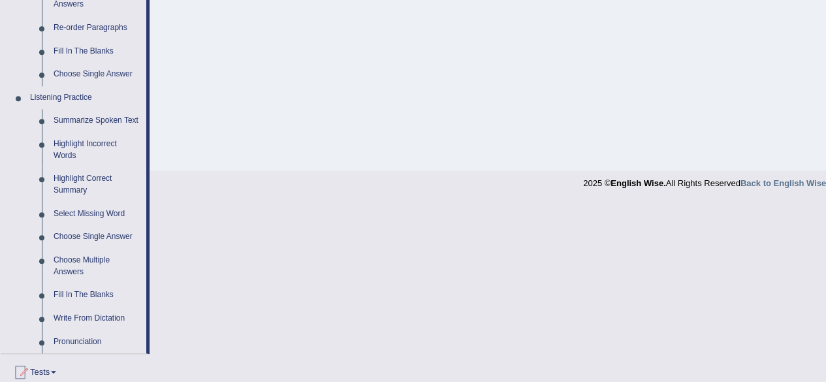
scroll to position [484, 0]
click at [83, 257] on link "Choose Multiple Answers" at bounding box center [97, 264] width 99 height 35
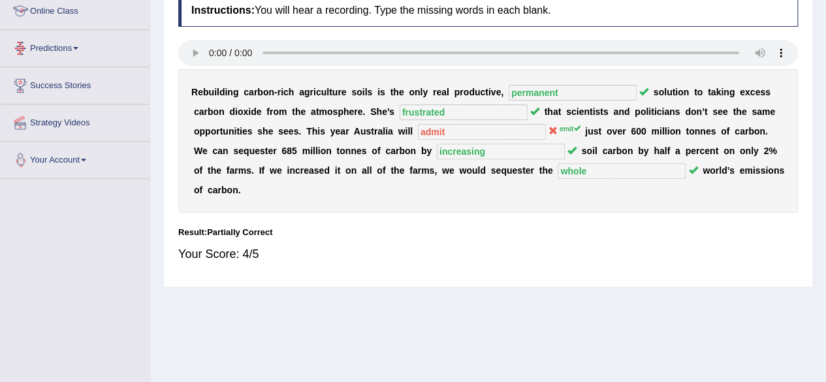
scroll to position [161, 0]
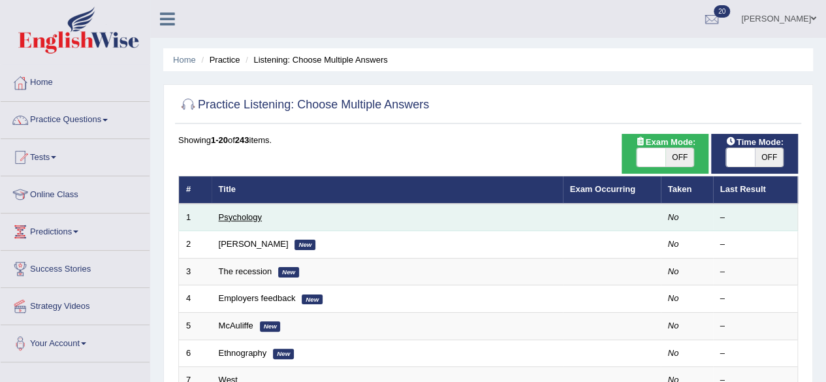
click at [256, 219] on link "Psychology" at bounding box center [240, 217] width 43 height 10
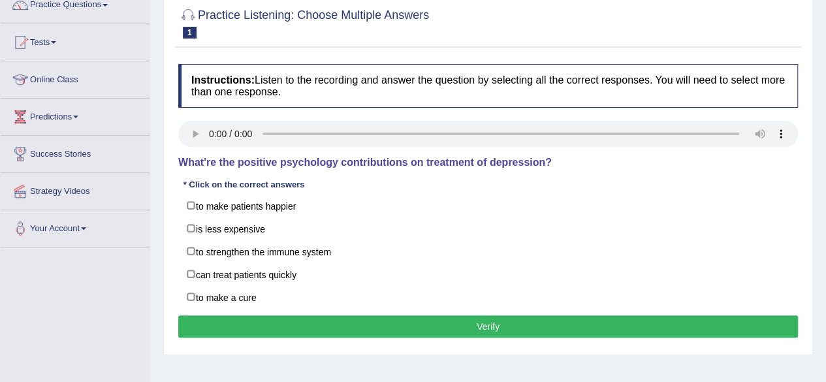
scroll to position [116, 0]
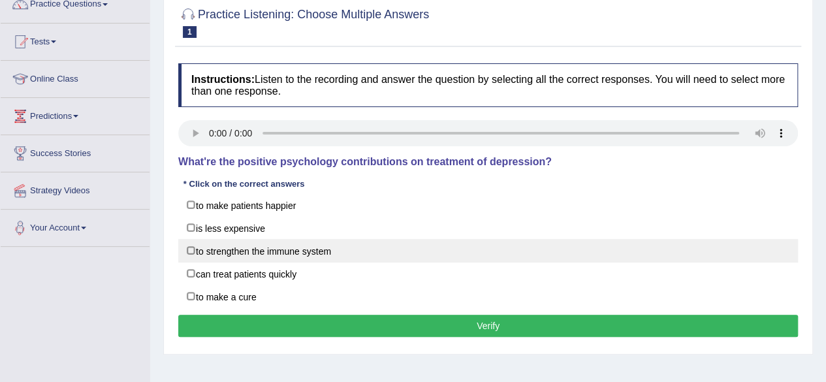
click at [192, 247] on label "to strengthen the immune system" at bounding box center [487, 250] width 619 height 23
checkbox input "true"
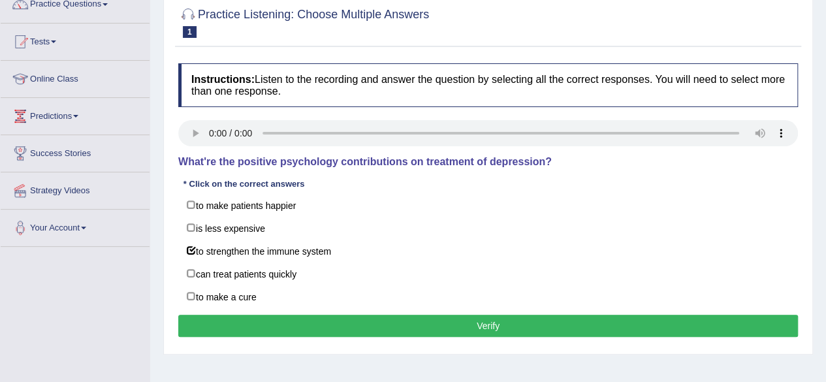
click at [262, 321] on button "Verify" at bounding box center [487, 326] width 619 height 22
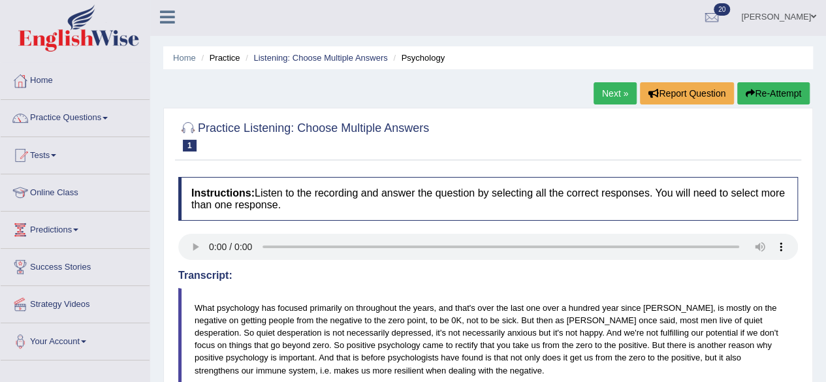
scroll to position [0, 0]
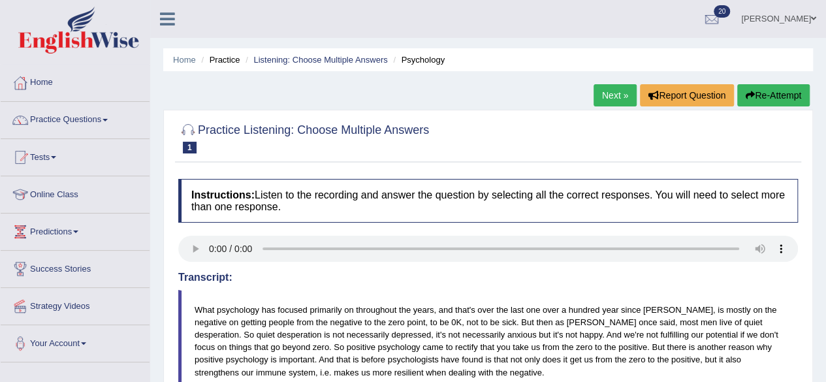
click at [604, 99] on link "Next »" at bounding box center [614, 95] width 43 height 22
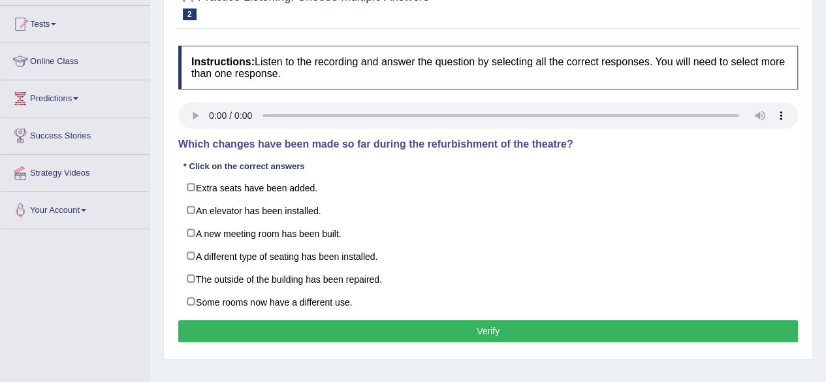
scroll to position [136, 0]
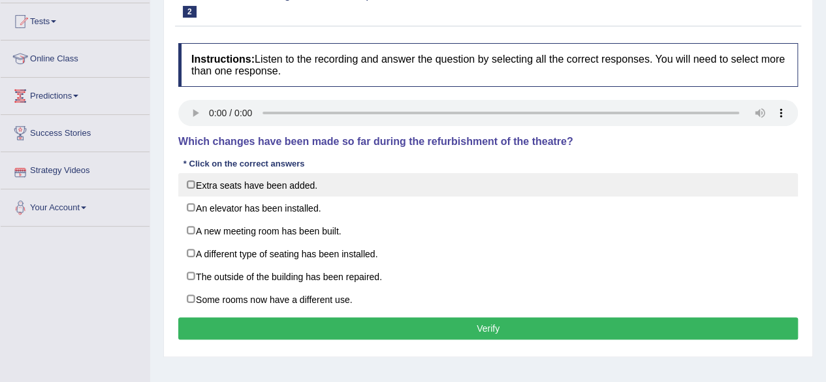
click at [188, 183] on label "Extra seats have been added." at bounding box center [487, 184] width 619 height 23
checkbox input "true"
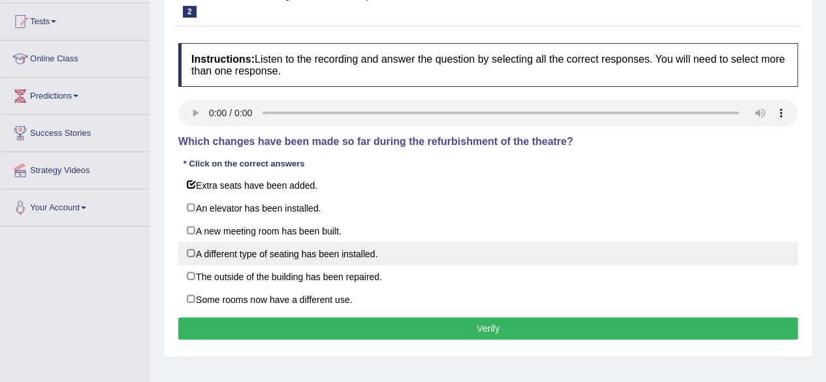
click at [189, 251] on label "A different type of seating has been installed." at bounding box center [487, 252] width 619 height 23
checkbox input "true"
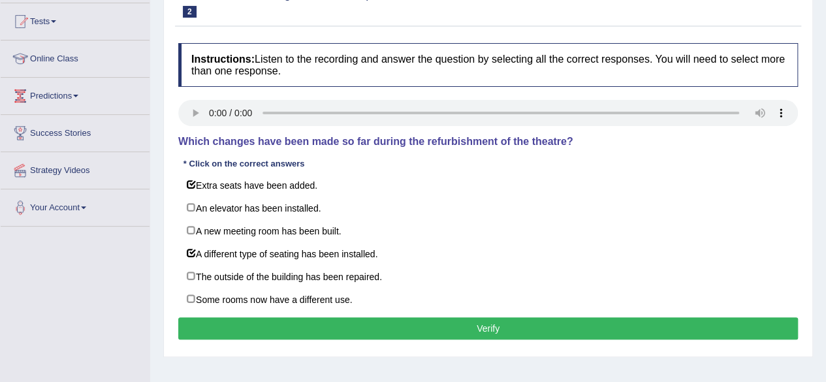
click at [203, 328] on button "Verify" at bounding box center [487, 328] width 619 height 22
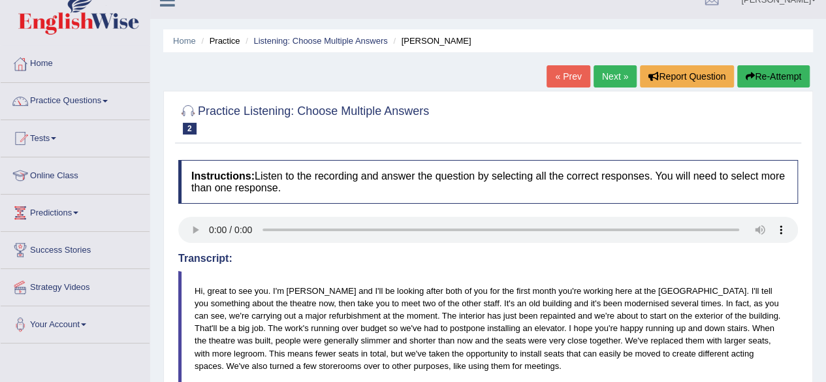
scroll to position [0, 0]
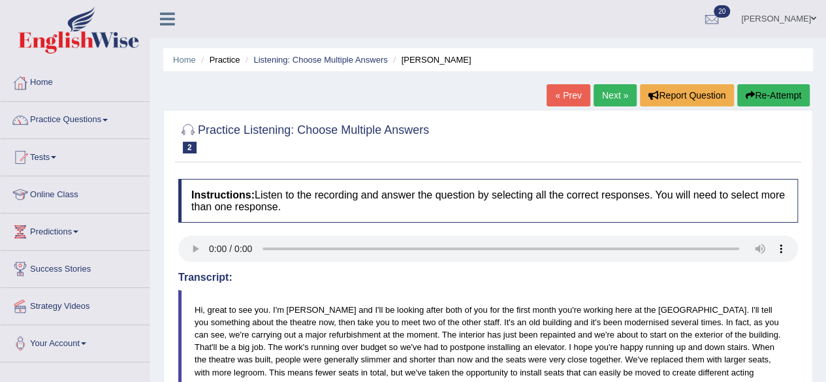
click at [98, 121] on link "Practice Questions" at bounding box center [75, 118] width 149 height 33
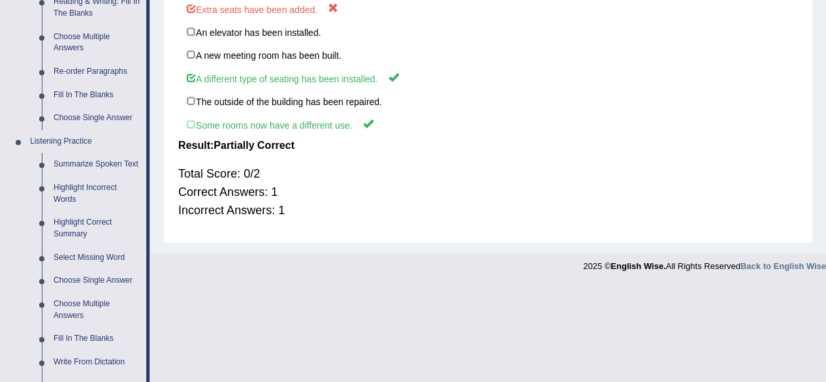
scroll to position [480, 0]
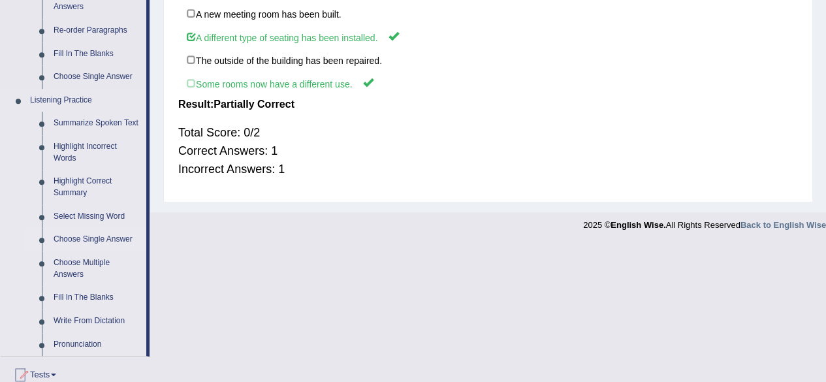
click at [119, 241] on link "Choose Single Answer" at bounding box center [97, 239] width 99 height 23
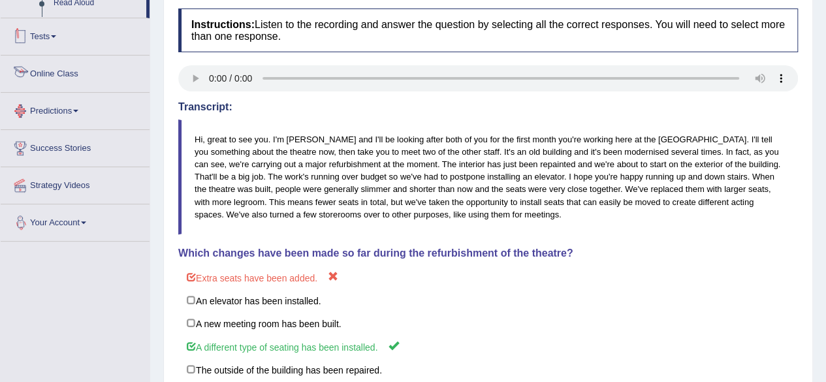
scroll to position [236, 0]
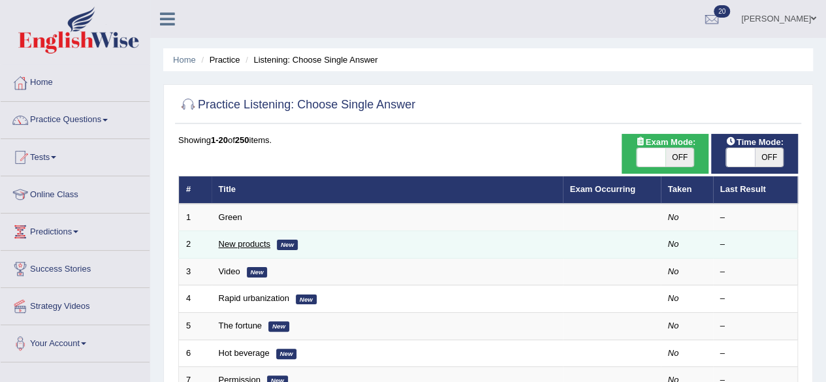
click at [255, 245] on link "New products" at bounding box center [245, 244] width 52 height 10
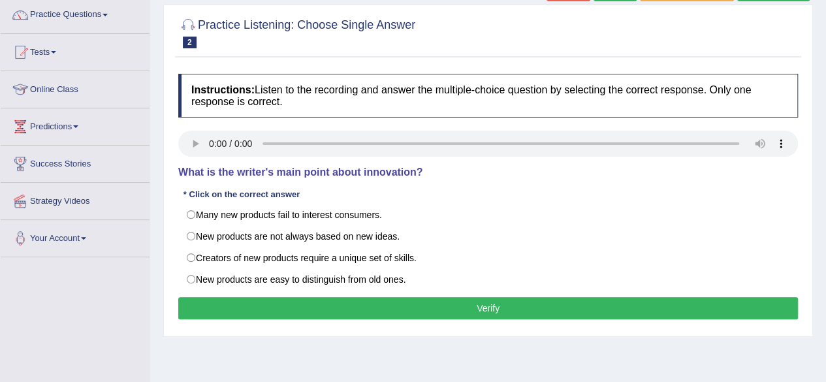
scroll to position [100, 0]
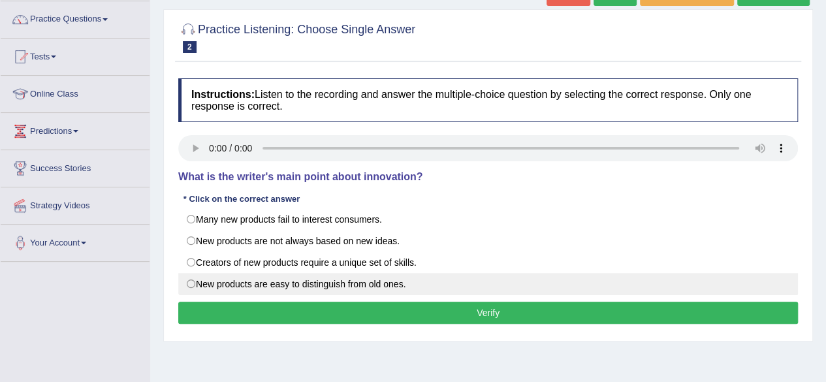
click at [188, 286] on label "New products are easy to distinguish from old ones." at bounding box center [487, 284] width 619 height 22
radio input "true"
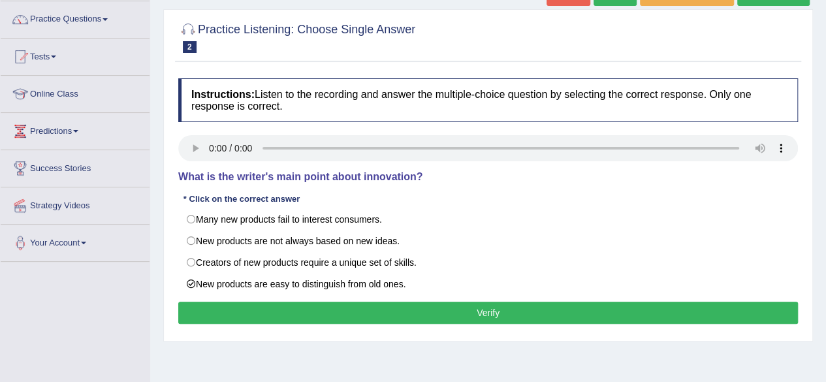
click at [194, 305] on button "Verify" at bounding box center [487, 312] width 619 height 22
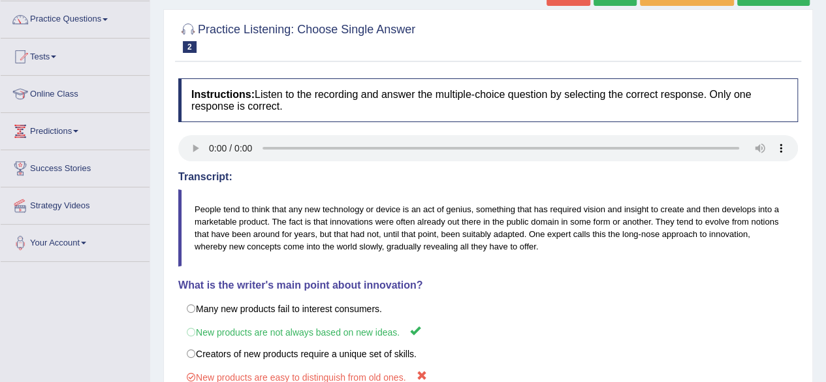
scroll to position [0, 0]
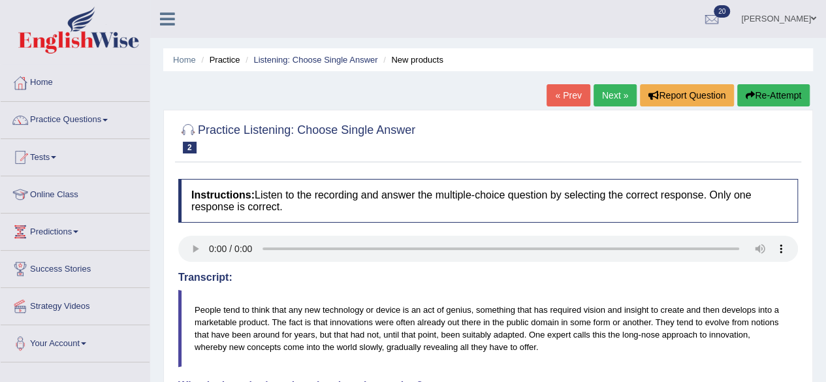
click at [610, 101] on link "Next »" at bounding box center [614, 95] width 43 height 22
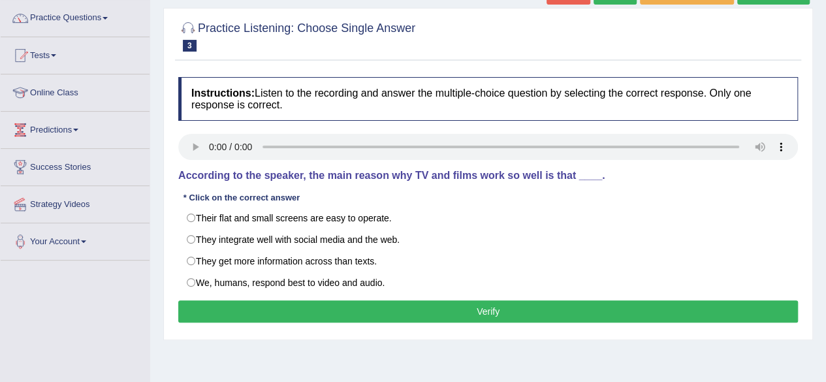
scroll to position [115, 0]
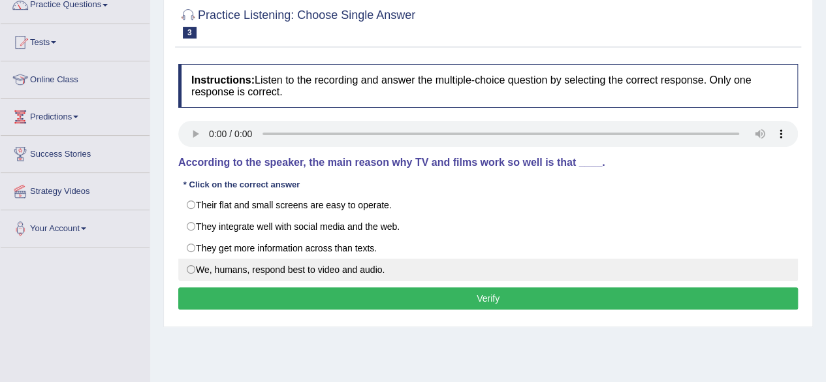
click at [191, 266] on label "We, humans, respond best to video and audio." at bounding box center [487, 269] width 619 height 22
radio input "true"
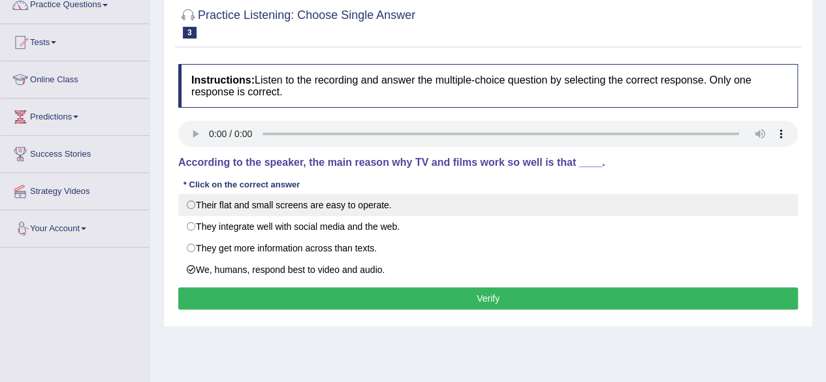
click at [191, 202] on label "Their flat and small screens are easy to operate." at bounding box center [487, 205] width 619 height 22
radio input "true"
click at [192, 200] on label "Their flat and small screens are easy to operate." at bounding box center [487, 205] width 619 height 22
click at [189, 202] on label "Their flat and small screens are easy to operate." at bounding box center [487, 205] width 619 height 22
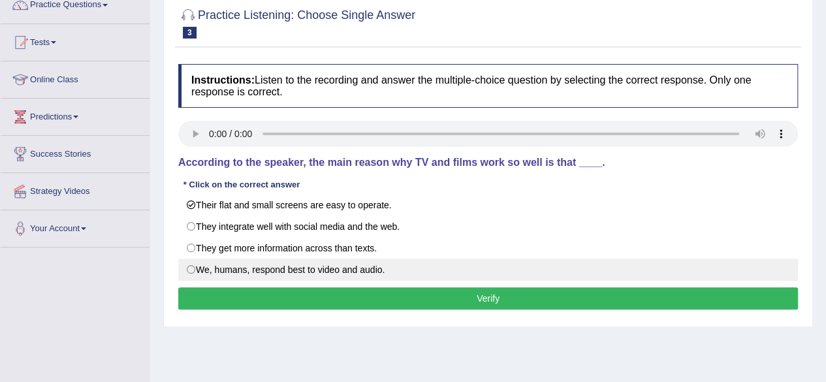
click at [196, 268] on label "We, humans, respond best to video and audio." at bounding box center [487, 269] width 619 height 22
radio input "true"
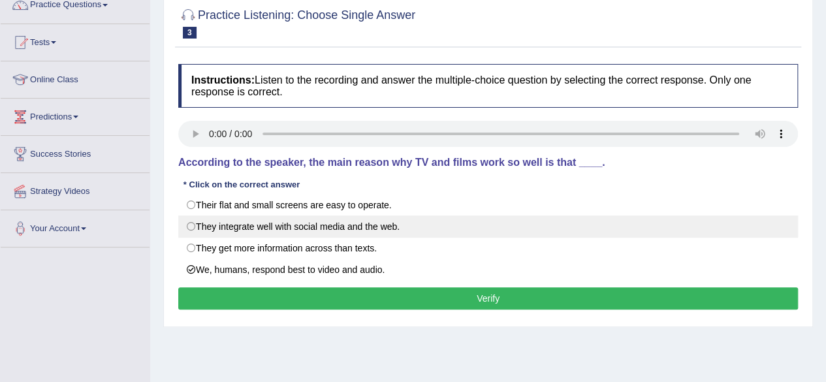
click at [193, 228] on label "They integrate well with social media and the web." at bounding box center [487, 226] width 619 height 22
radio input "true"
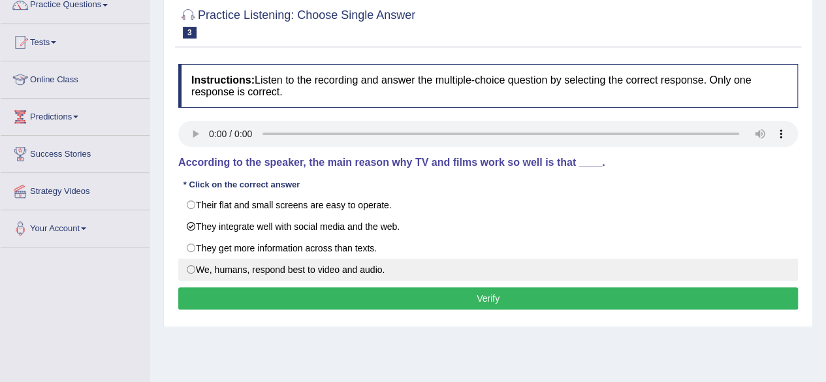
click at [192, 270] on label "We, humans, respond best to video and audio." at bounding box center [487, 269] width 619 height 22
radio input "true"
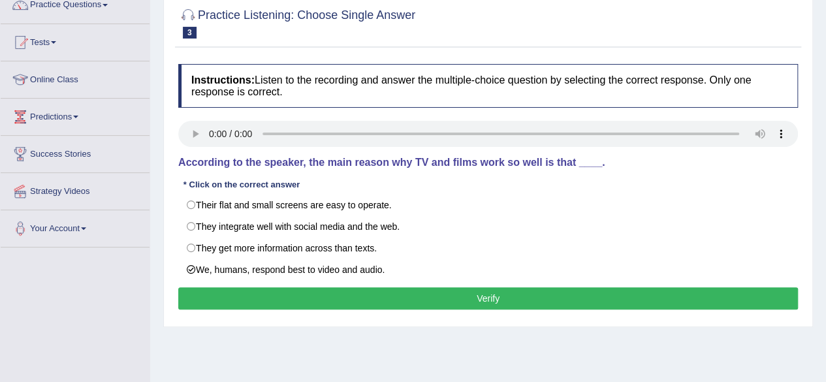
click at [226, 287] on button "Verify" at bounding box center [487, 298] width 619 height 22
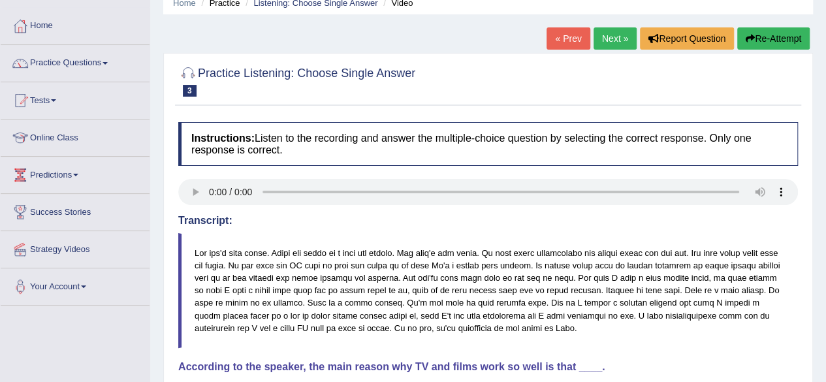
scroll to position [54, 0]
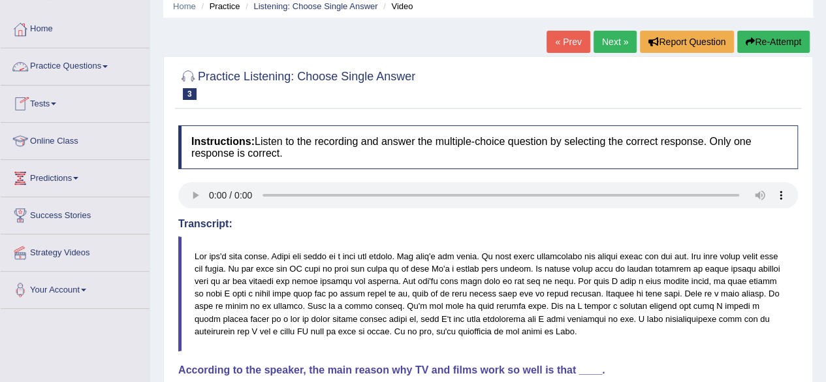
click at [106, 67] on link "Practice Questions" at bounding box center [75, 64] width 149 height 33
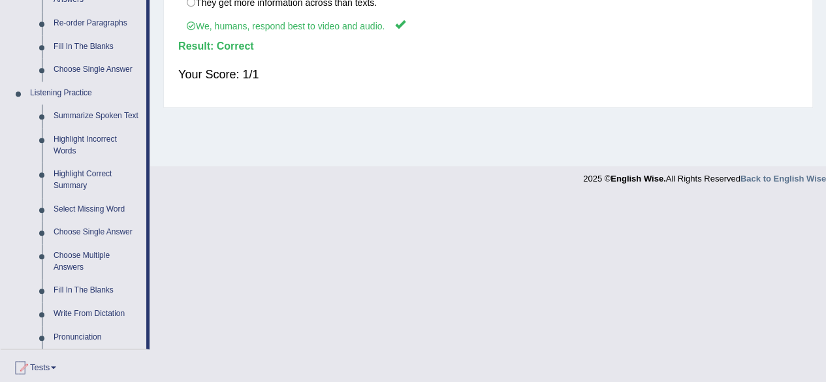
scroll to position [489, 0]
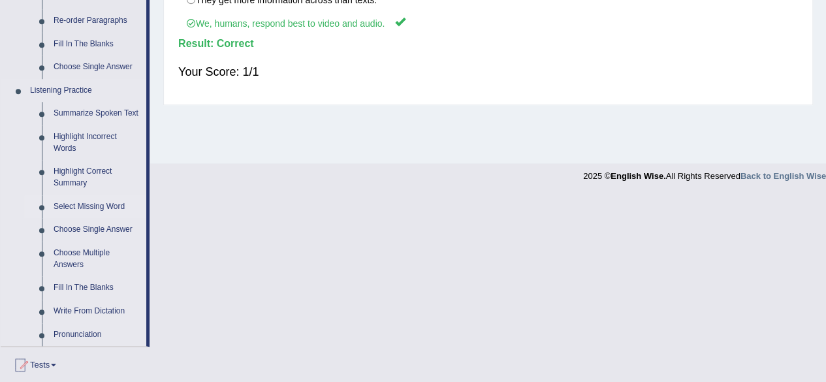
click at [110, 199] on link "Select Missing Word" at bounding box center [97, 206] width 99 height 23
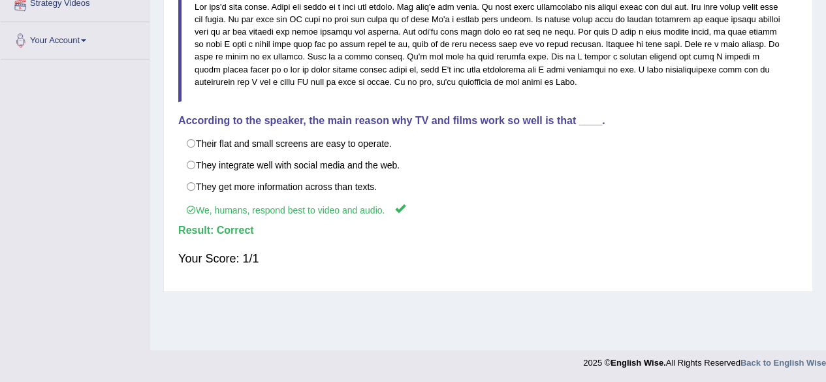
scroll to position [237, 0]
